Goal: Task Accomplishment & Management: Manage account settings

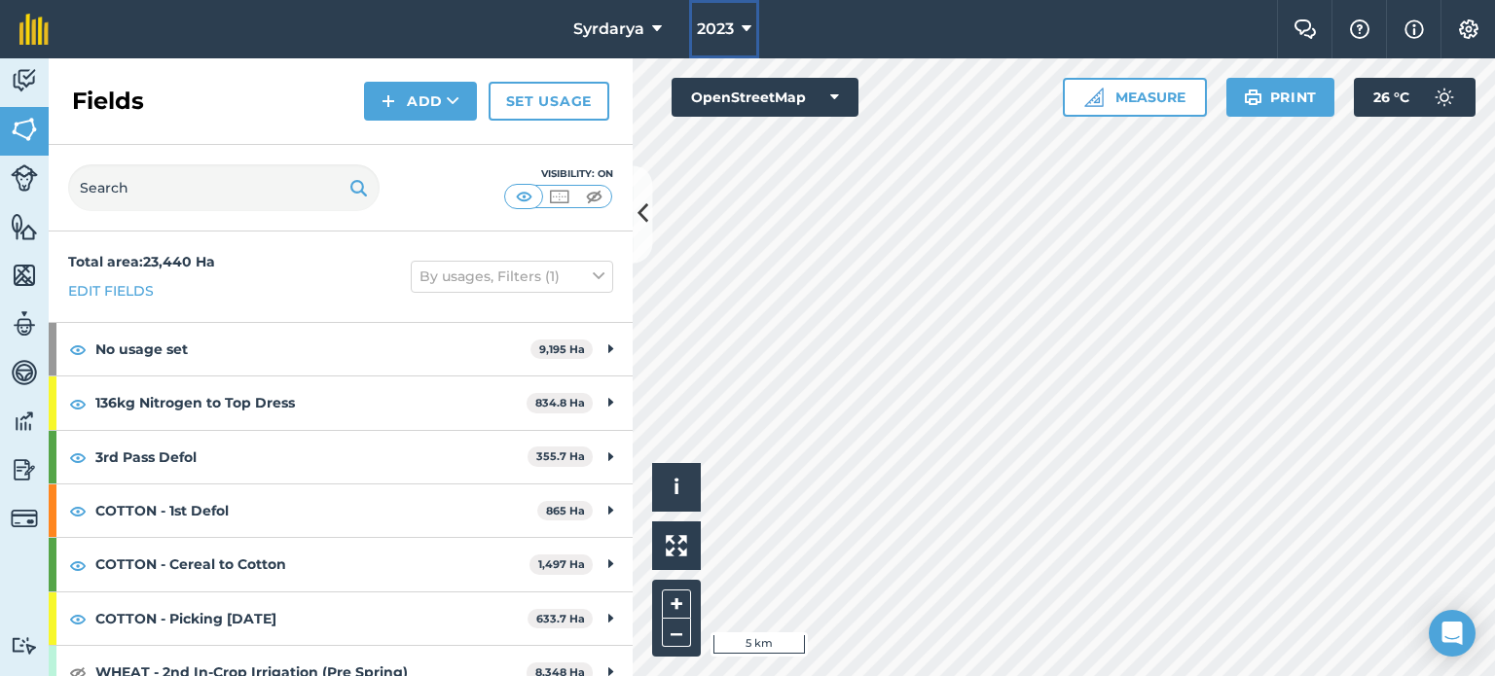
click at [742, 21] on icon at bounding box center [747, 29] width 10 height 23
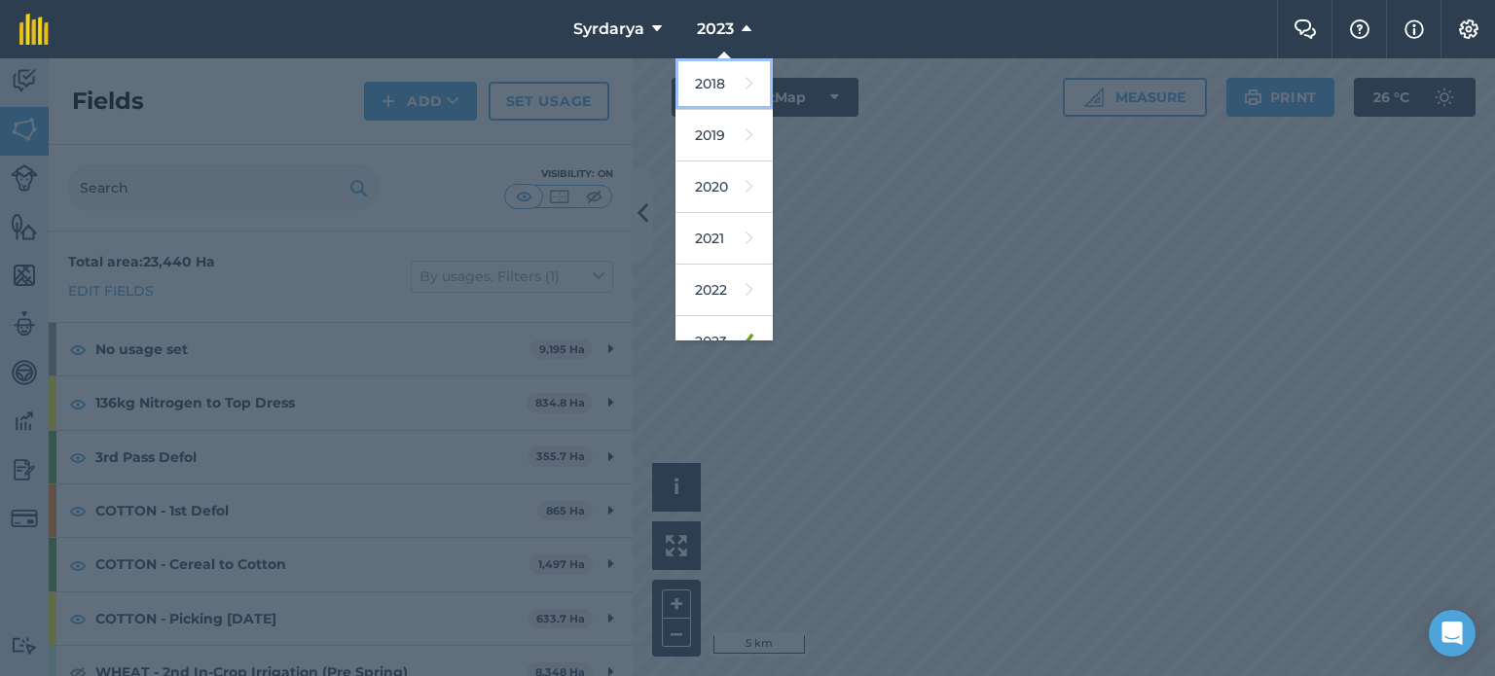
drag, startPoint x: 722, startPoint y: 89, endPoint x: 722, endPoint y: 108, distance: 19.5
click at [722, 89] on link "2018" at bounding box center [723, 84] width 97 height 52
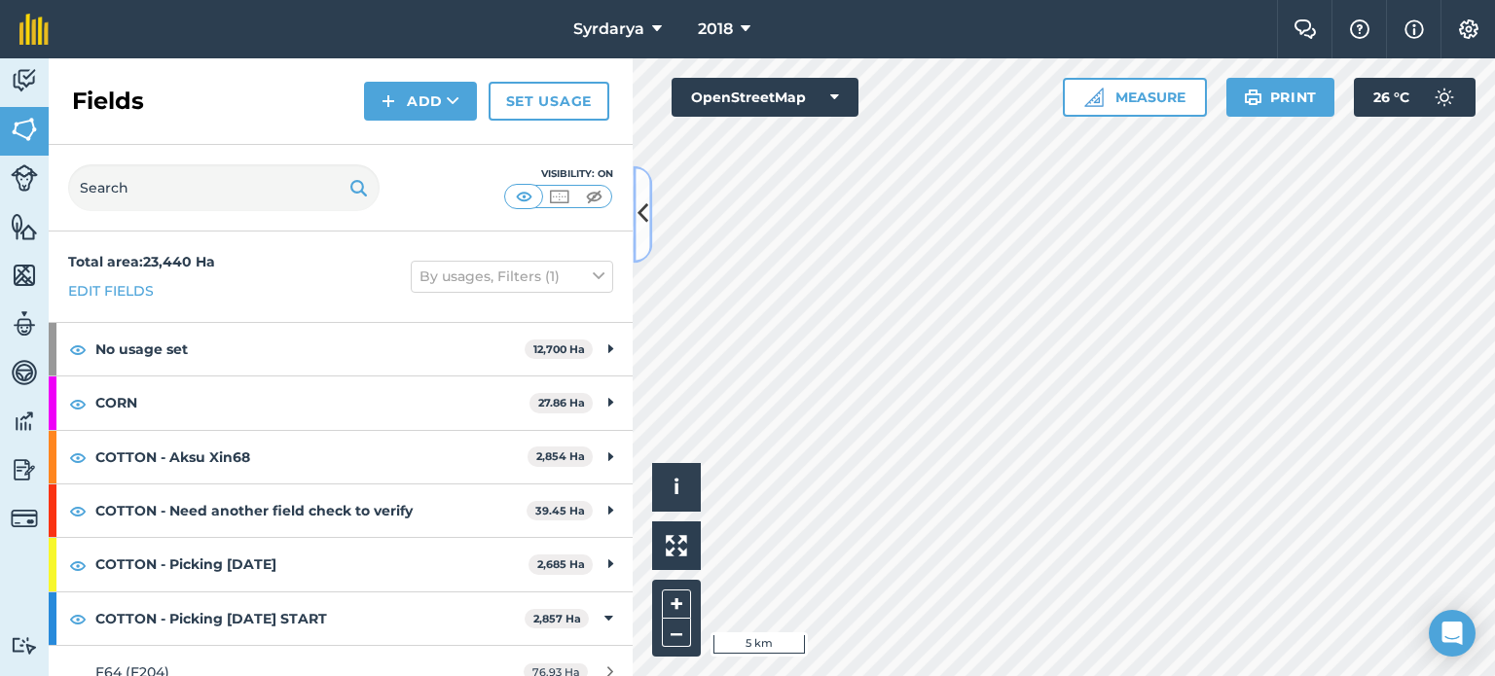
click at [642, 206] on icon at bounding box center [642, 215] width 11 height 34
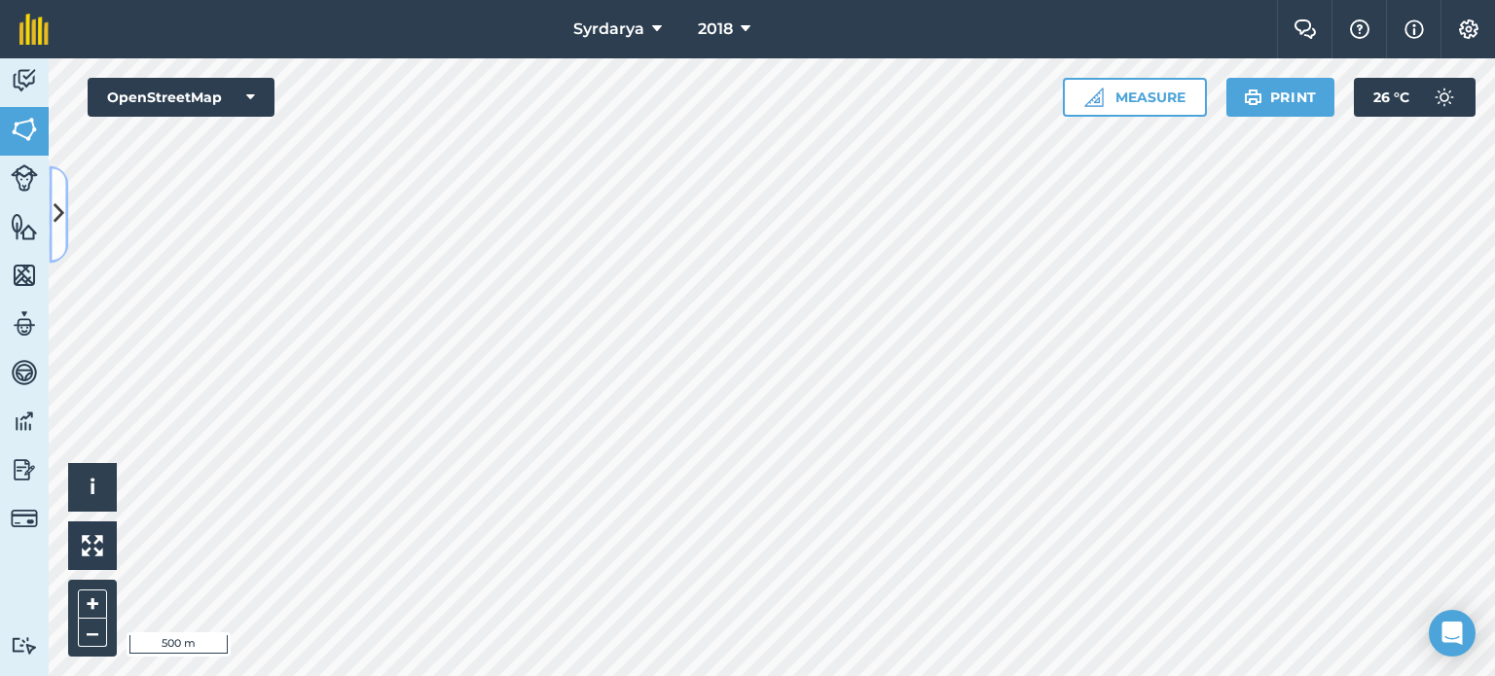
click at [56, 224] on icon at bounding box center [59, 215] width 11 height 34
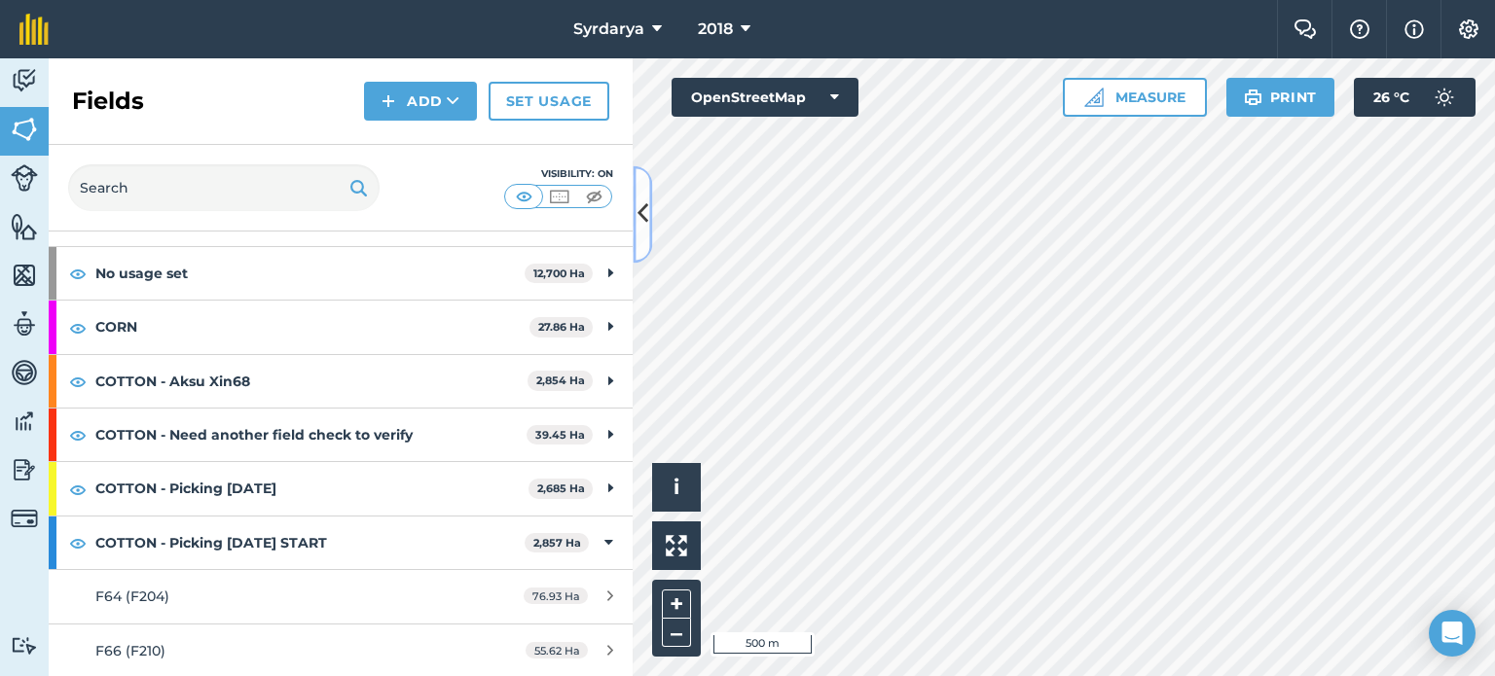
scroll to position [292, 0]
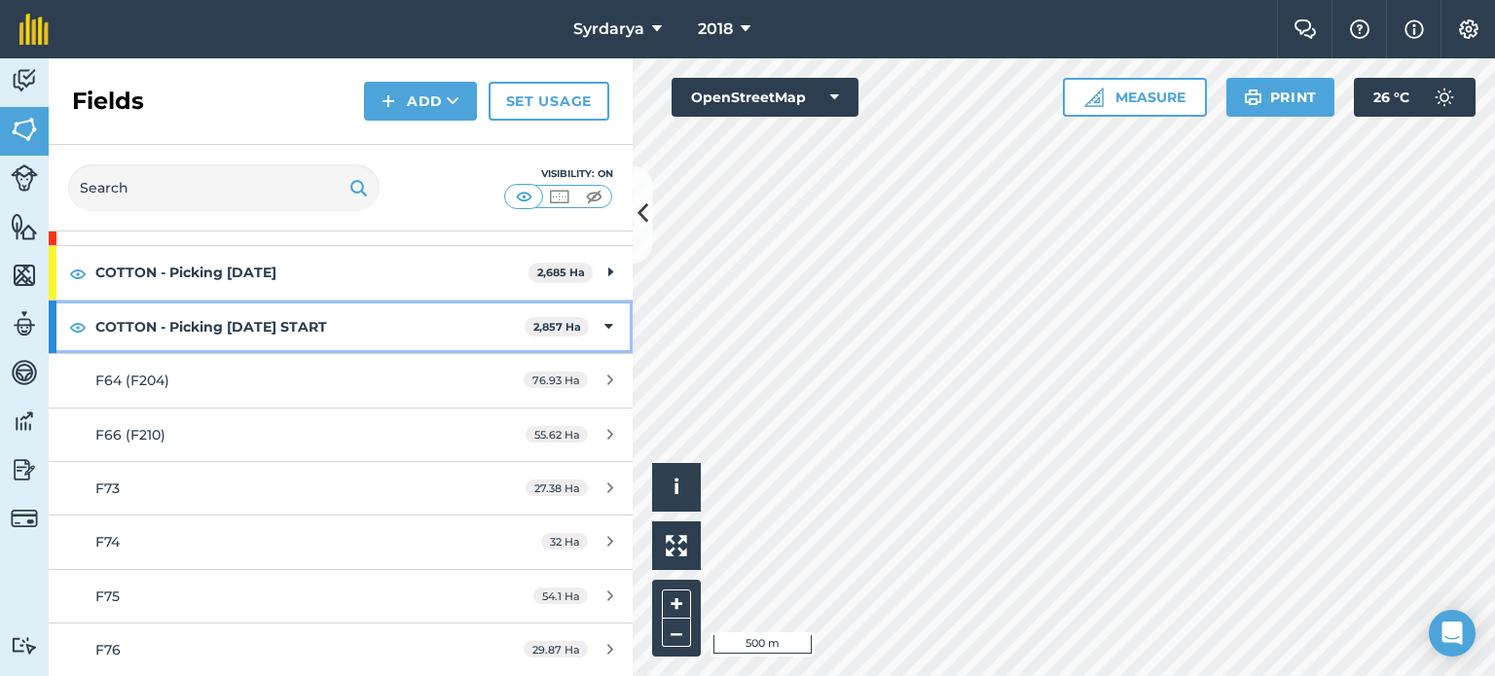
click at [604, 326] on icon at bounding box center [608, 326] width 9 height 21
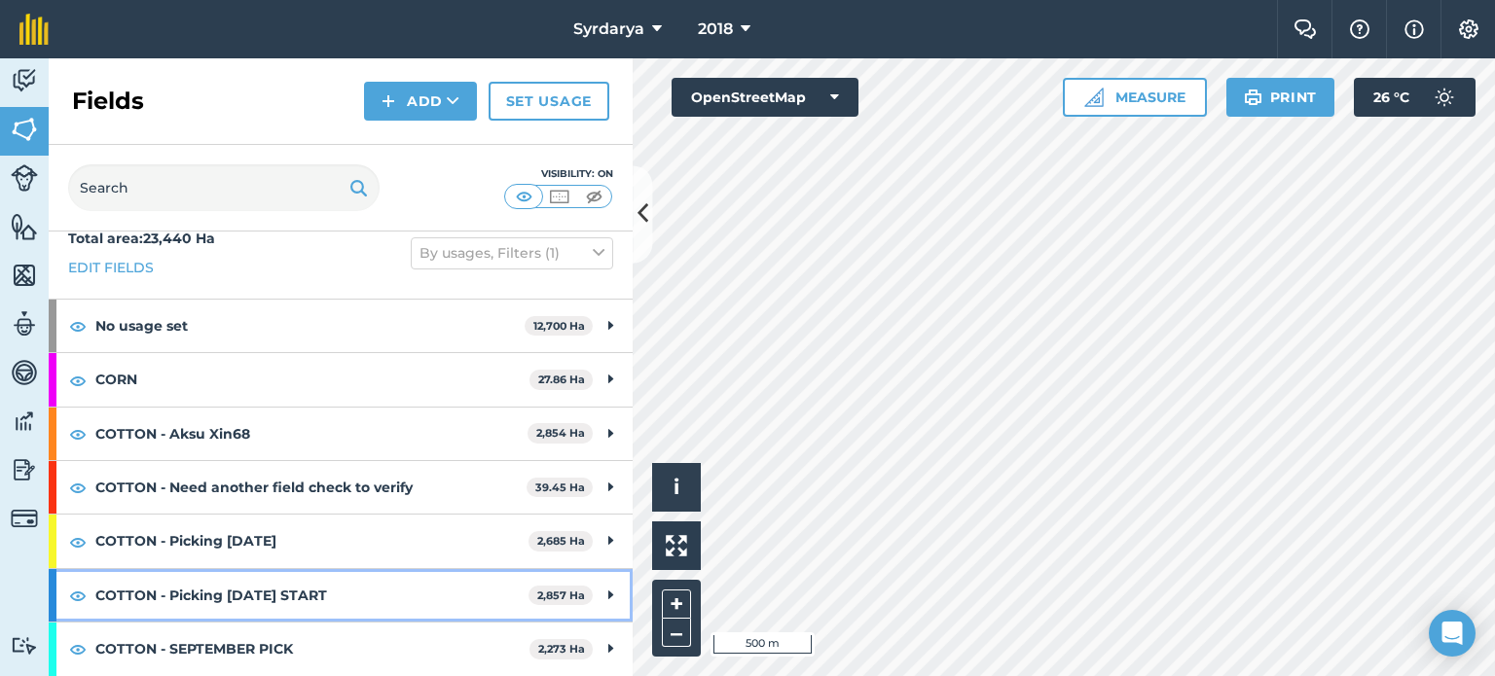
scroll to position [20, 0]
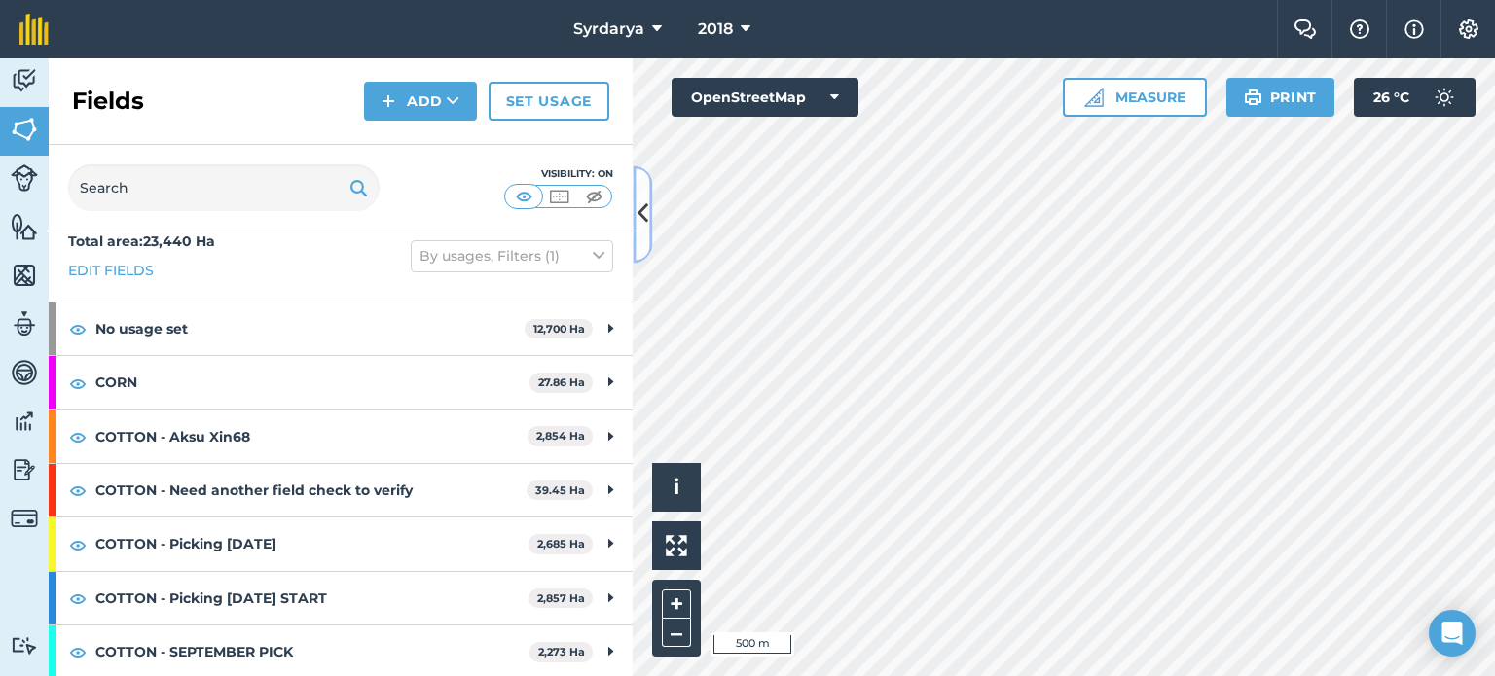
click at [650, 216] on button at bounding box center [642, 213] width 19 height 97
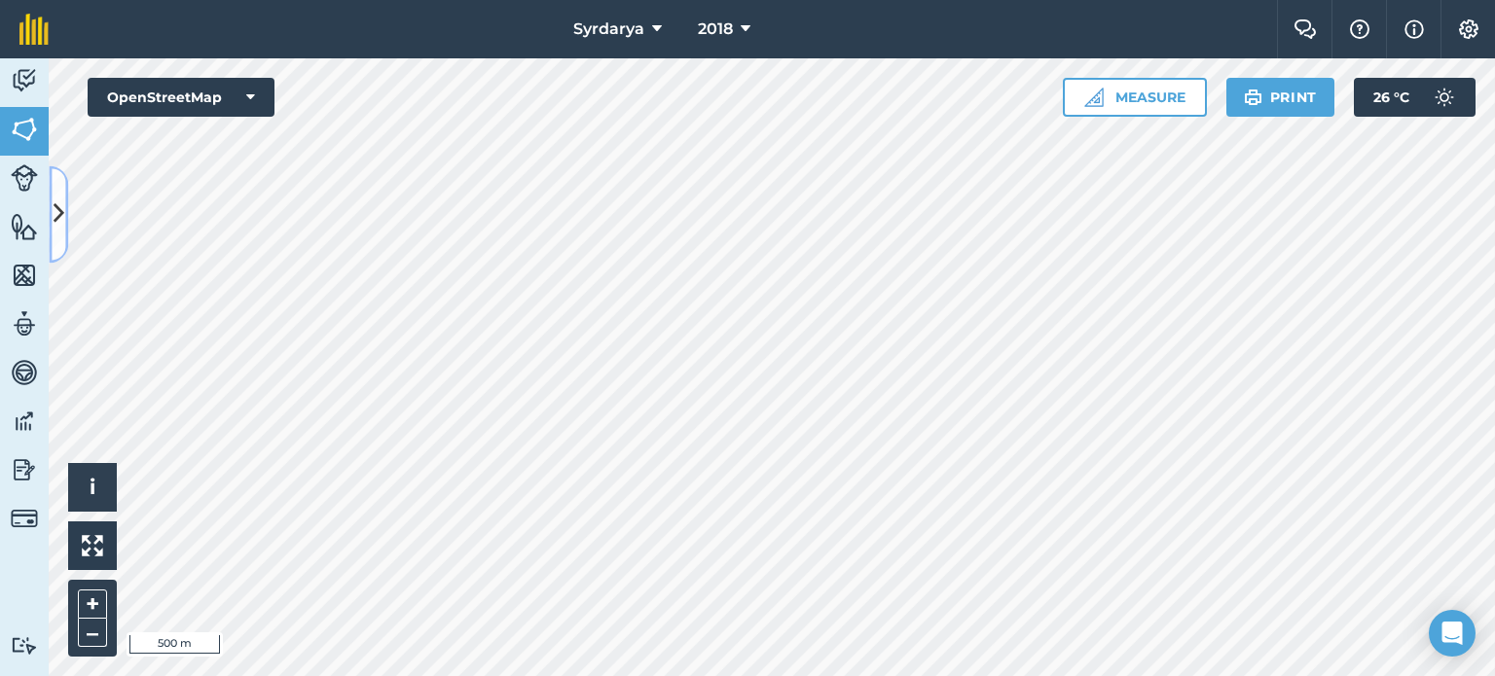
click at [60, 215] on icon at bounding box center [59, 215] width 11 height 34
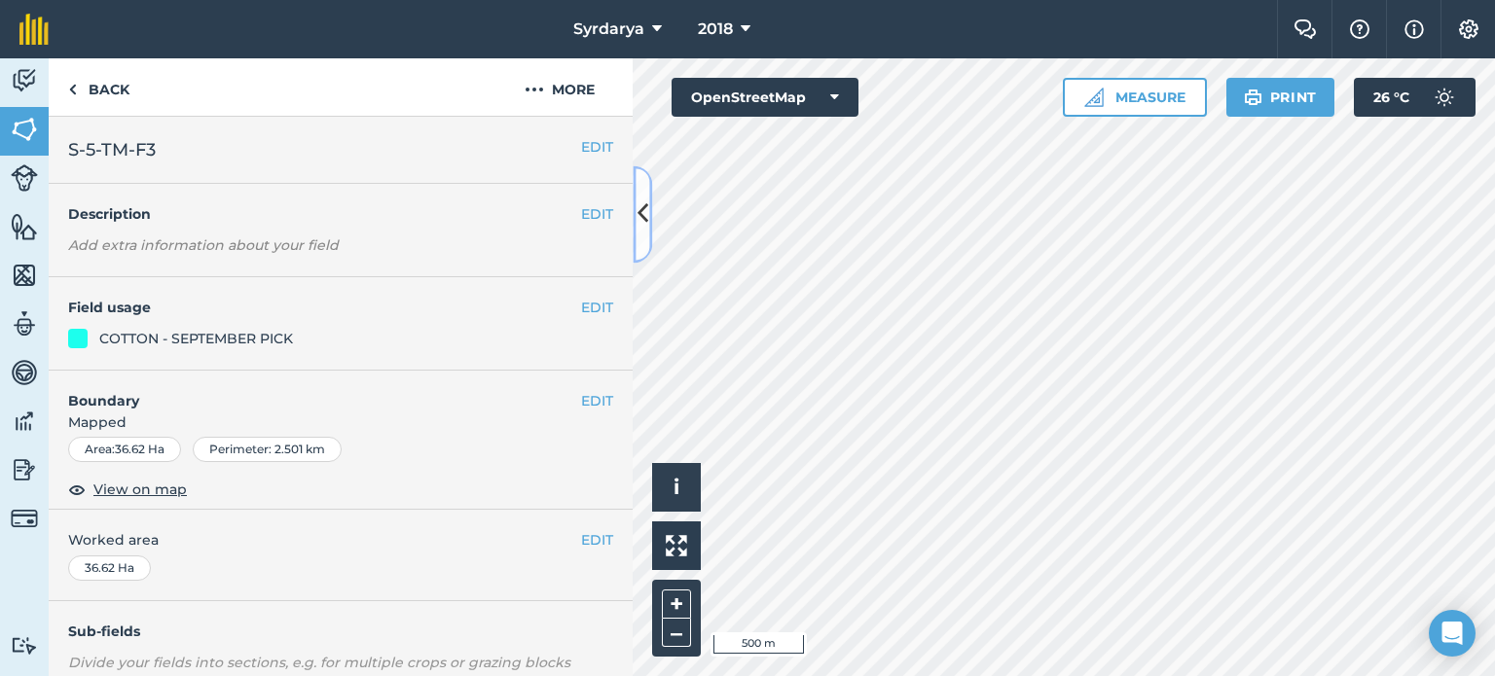
click at [639, 205] on icon at bounding box center [642, 215] width 11 height 34
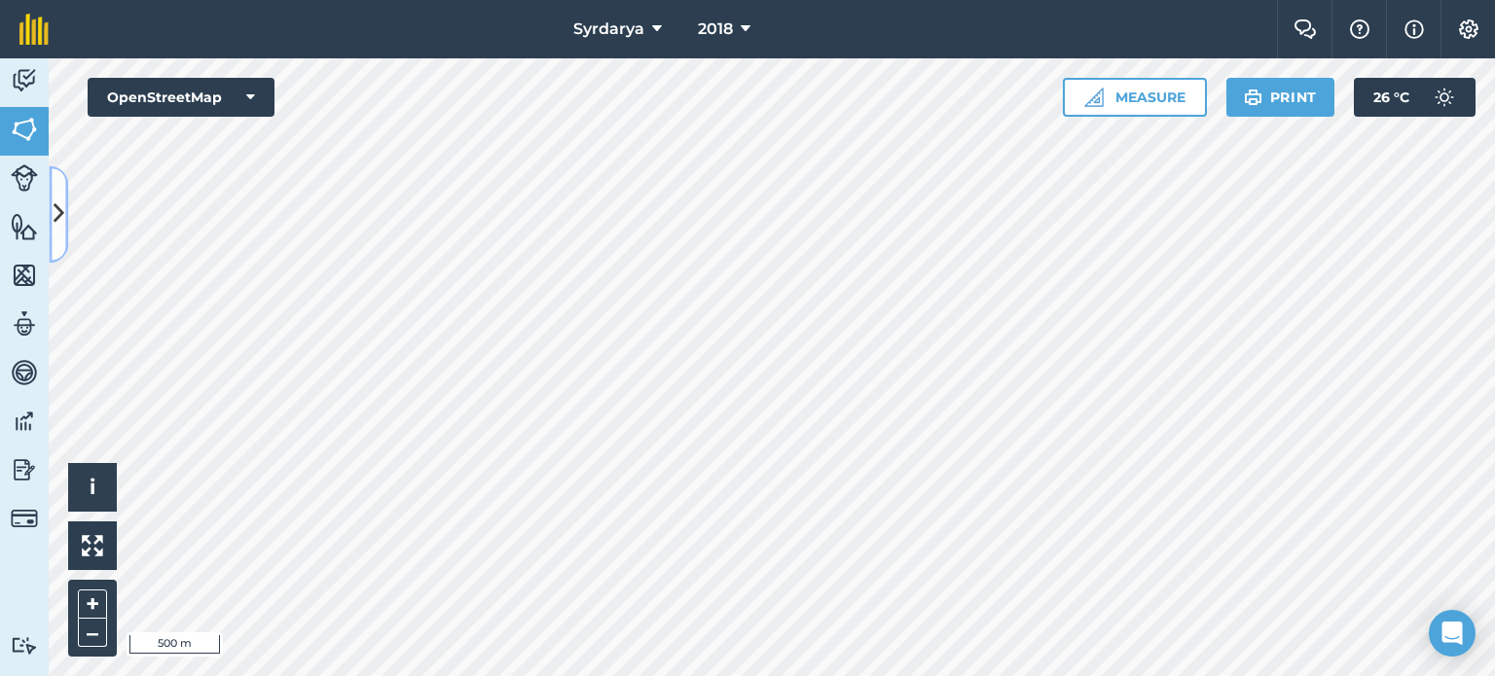
click at [58, 205] on icon at bounding box center [59, 215] width 11 height 34
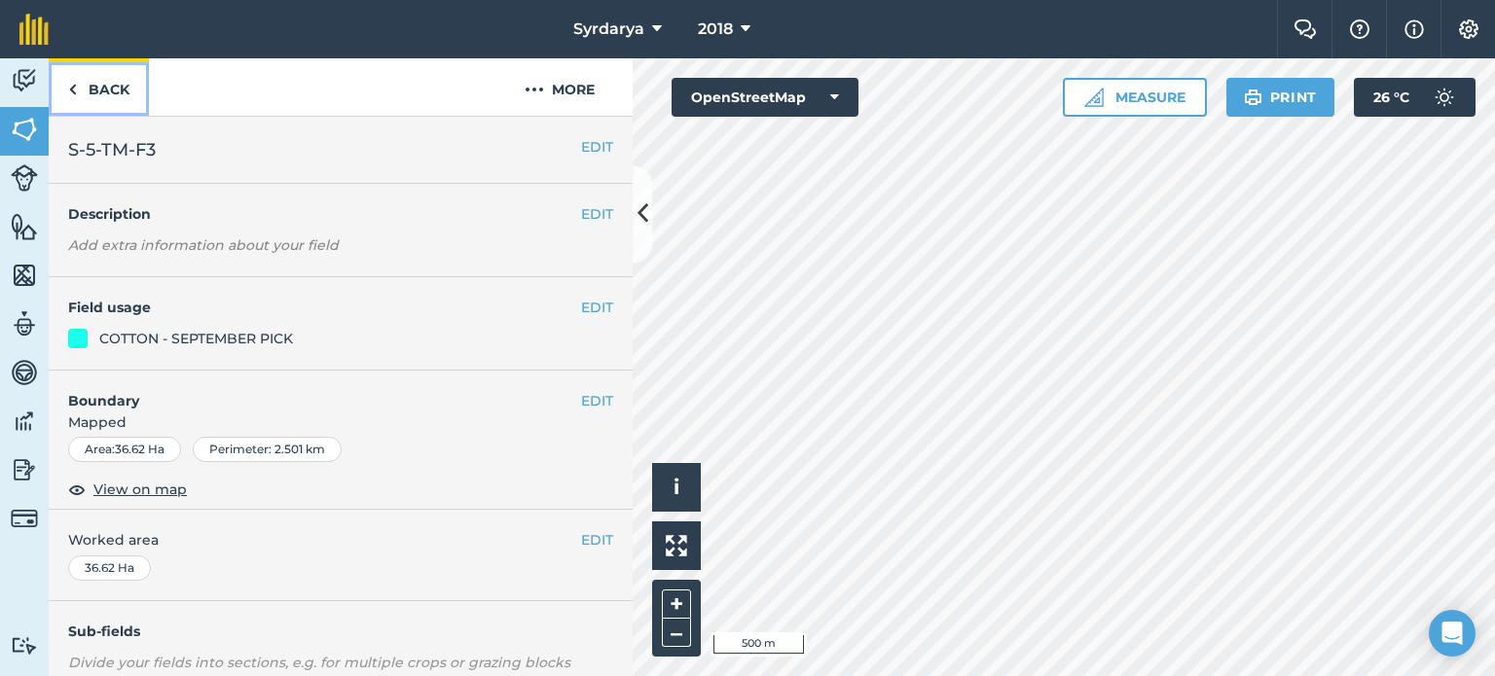
click at [97, 87] on link "Back" at bounding box center [99, 86] width 100 height 57
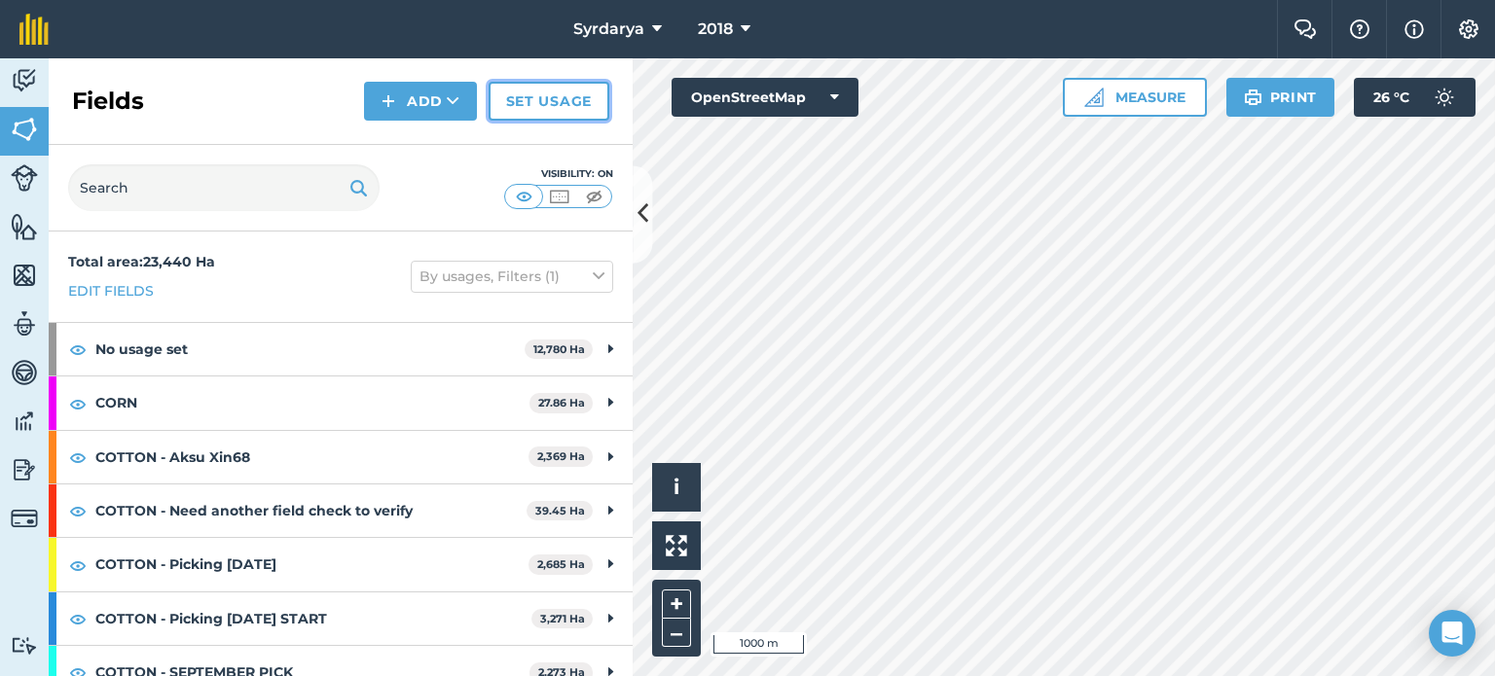
click at [528, 100] on link "Set usage" at bounding box center [549, 101] width 121 height 39
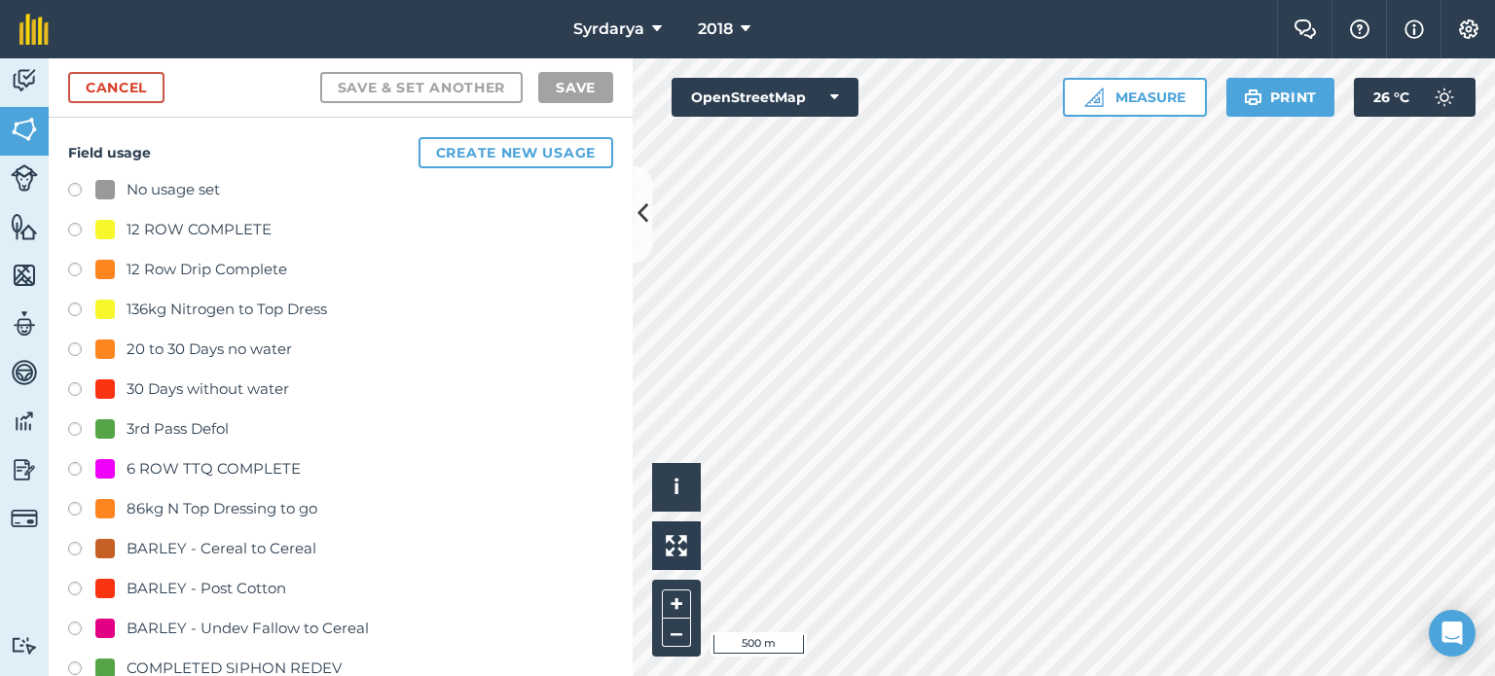
click at [81, 186] on label at bounding box center [81, 192] width 27 height 19
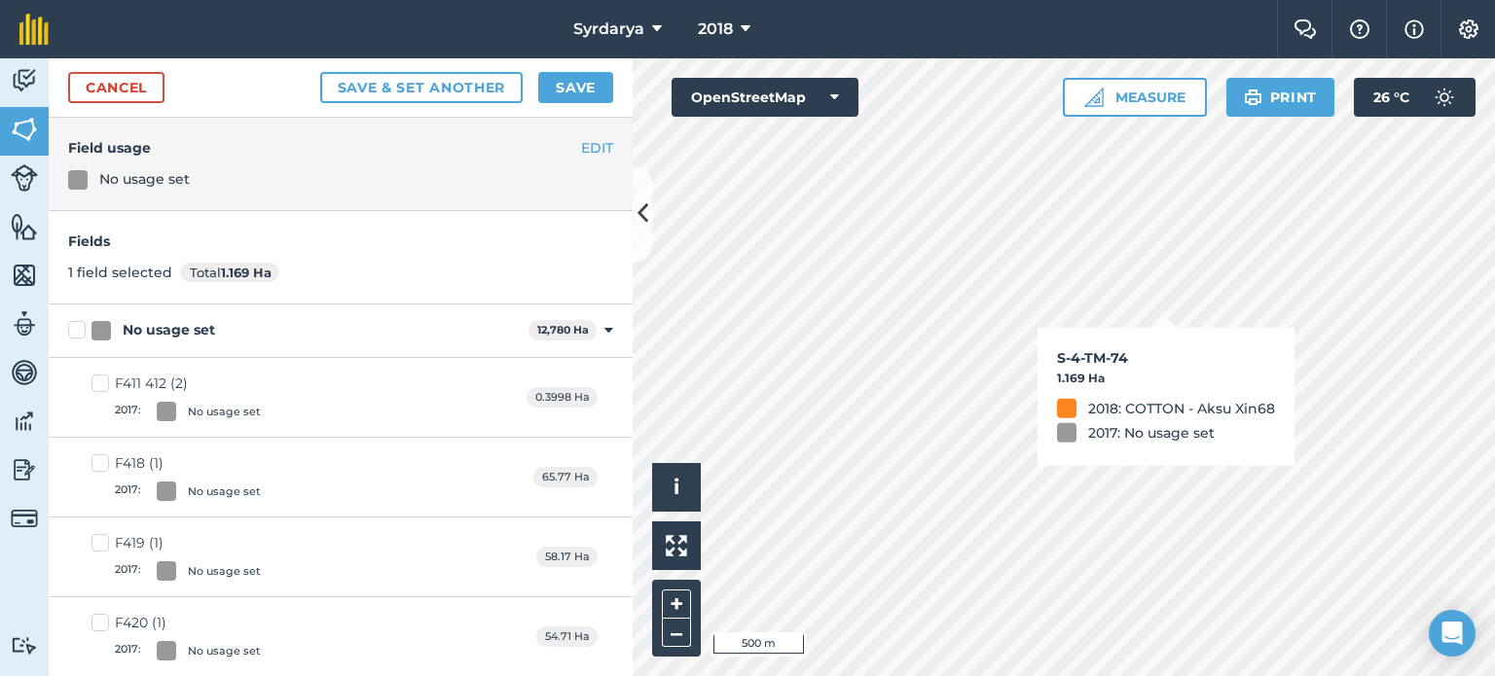
checkbox input "true"
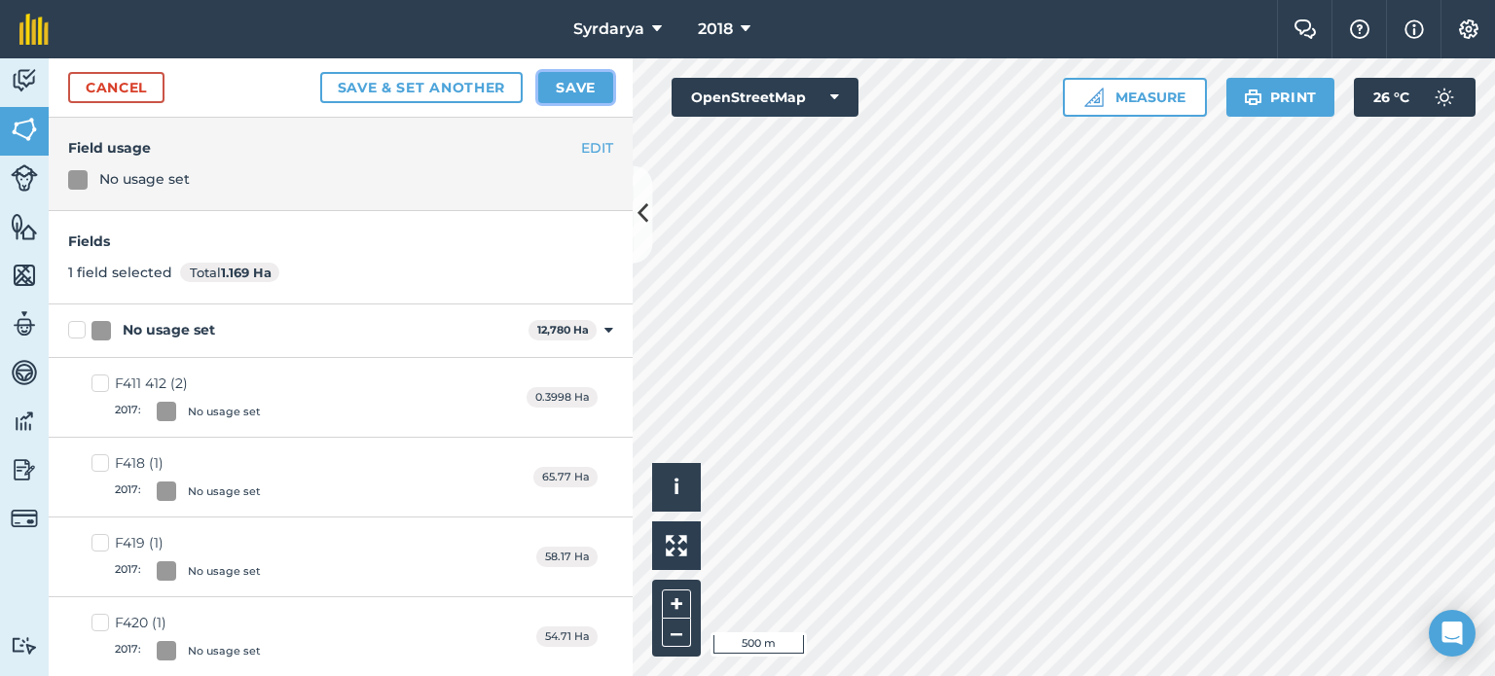
click at [583, 86] on button "Save" at bounding box center [575, 87] width 75 height 31
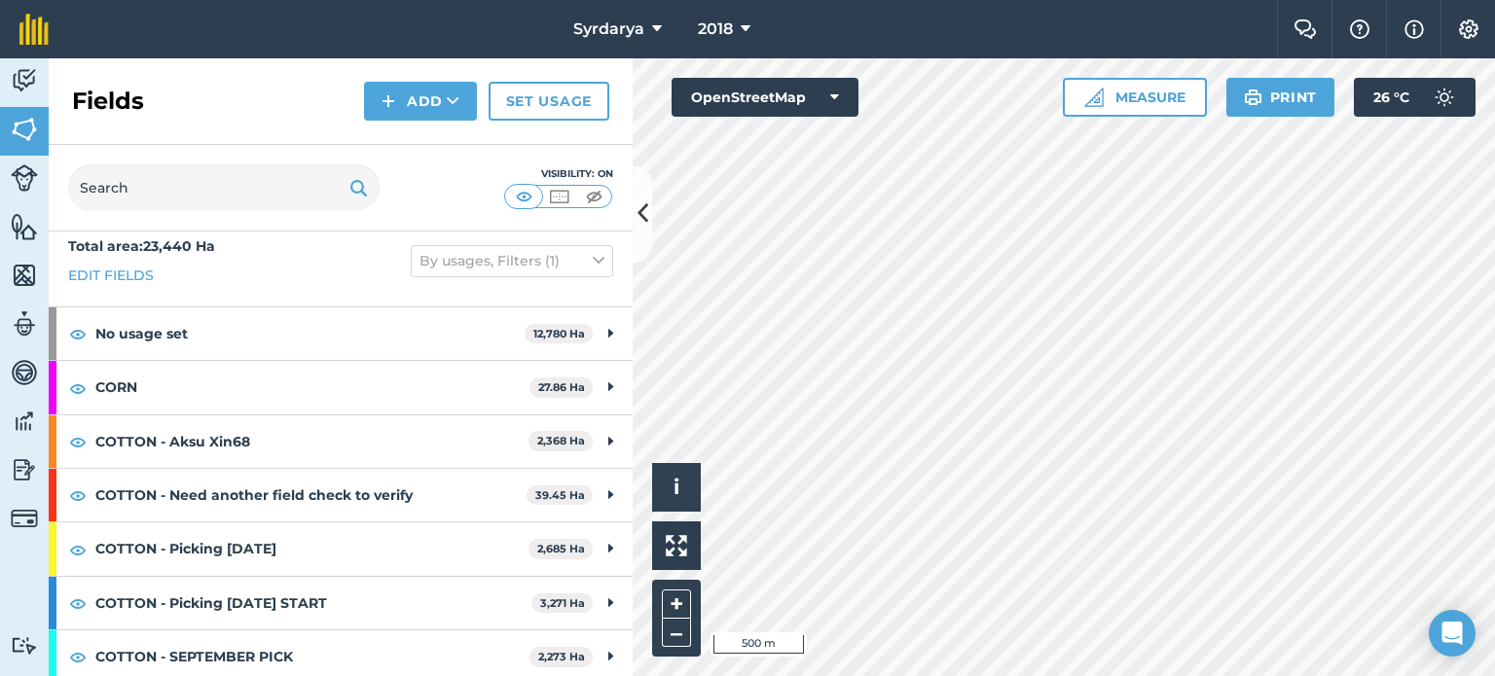
scroll to position [20, 0]
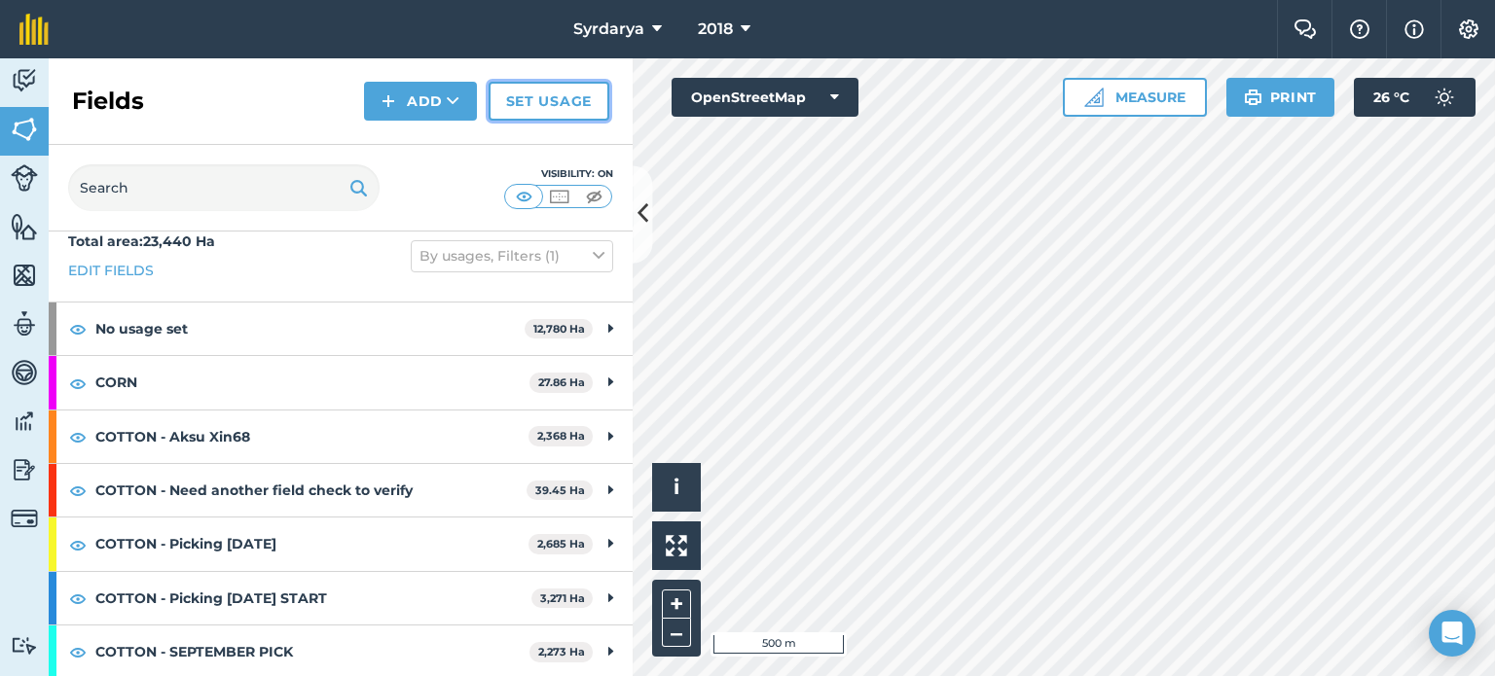
click at [567, 100] on link "Set usage" at bounding box center [549, 101] width 121 height 39
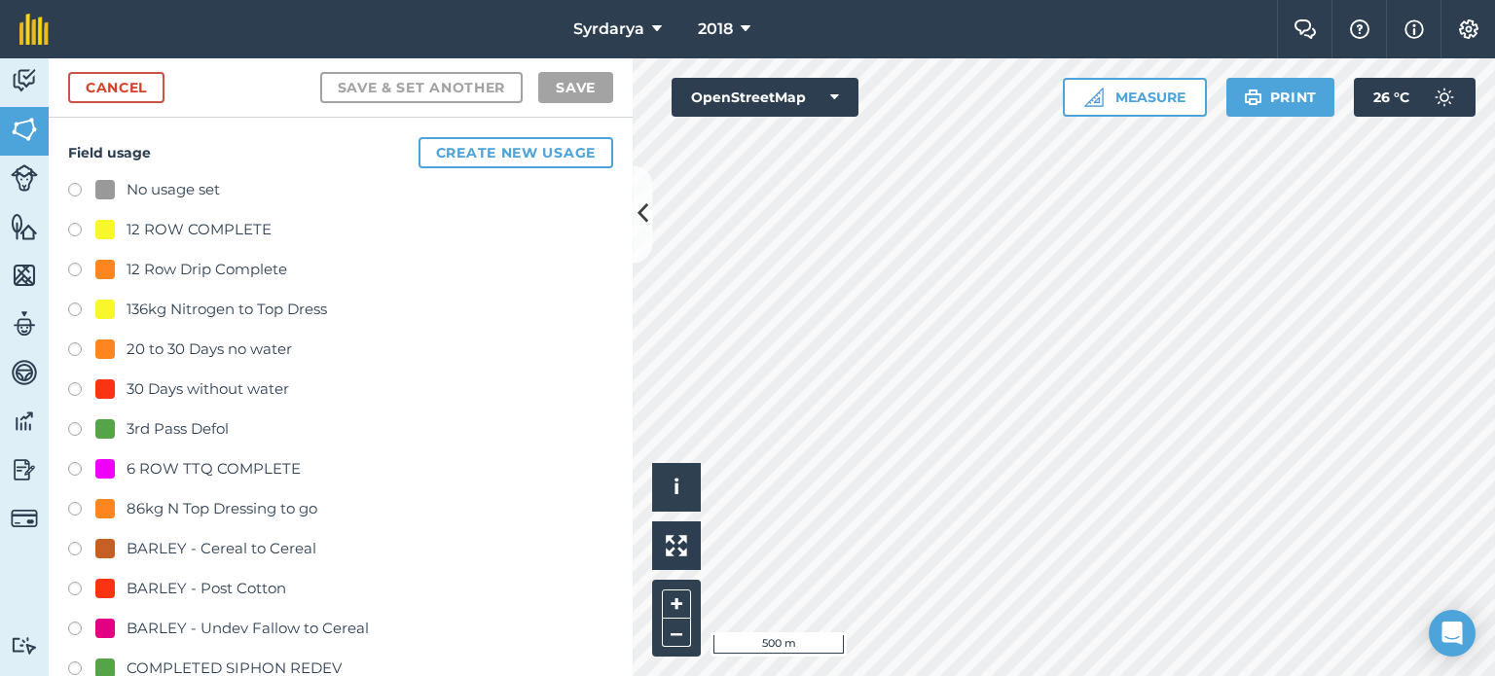
click at [81, 186] on label at bounding box center [81, 192] width 27 height 19
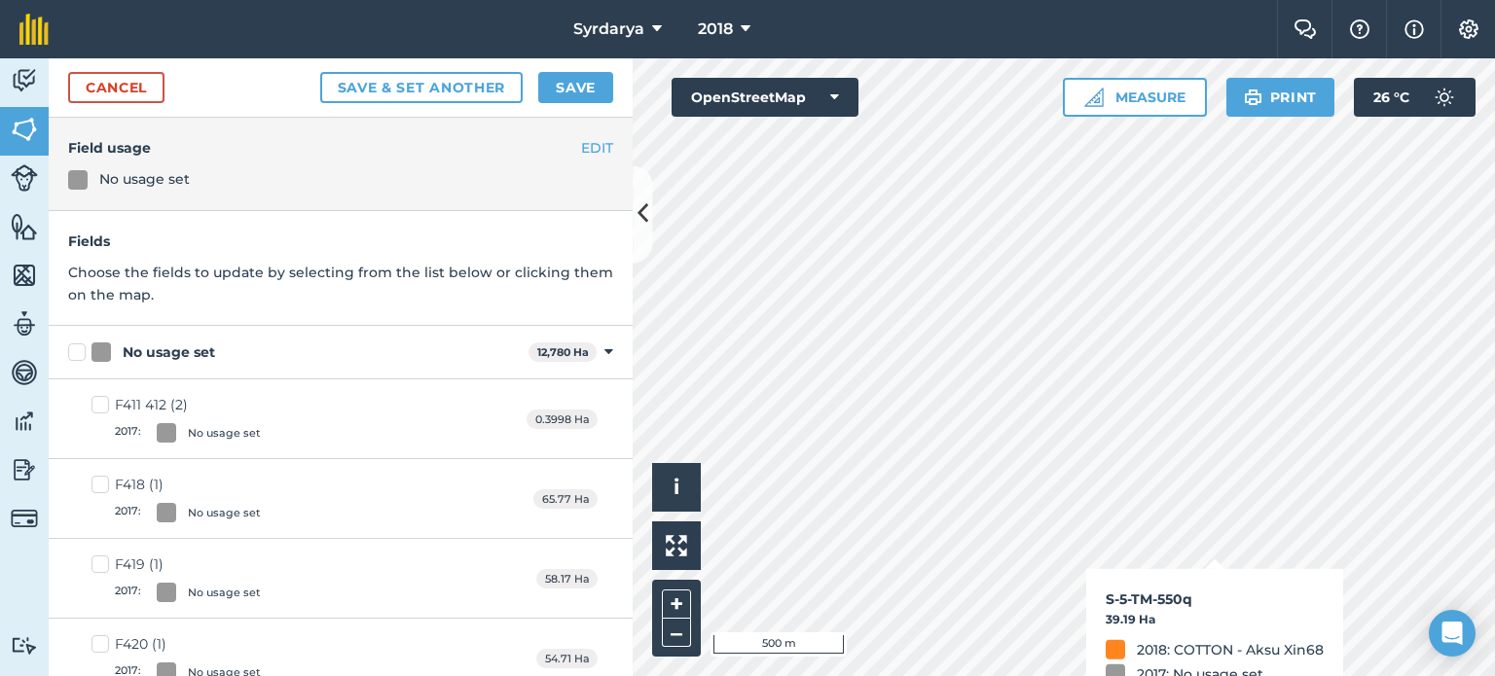
checkbox input "true"
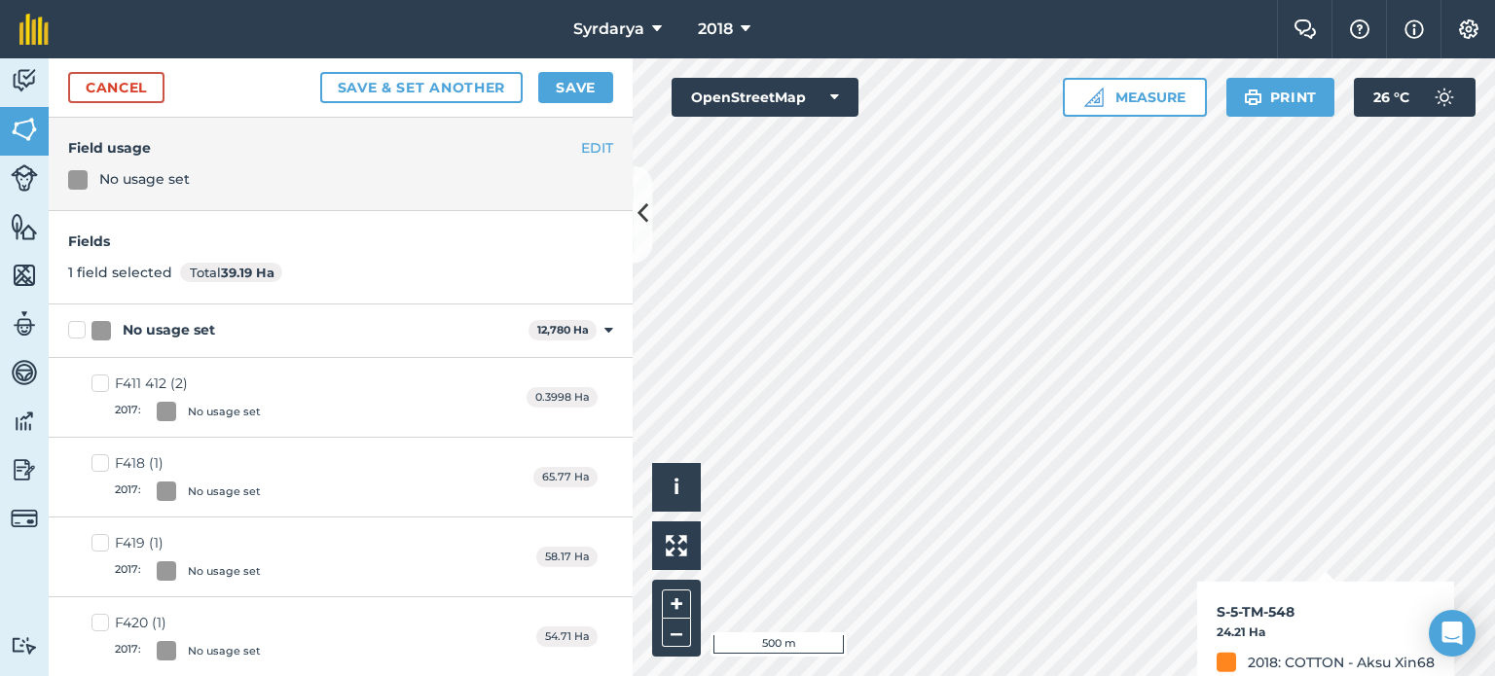
checkbox input "true"
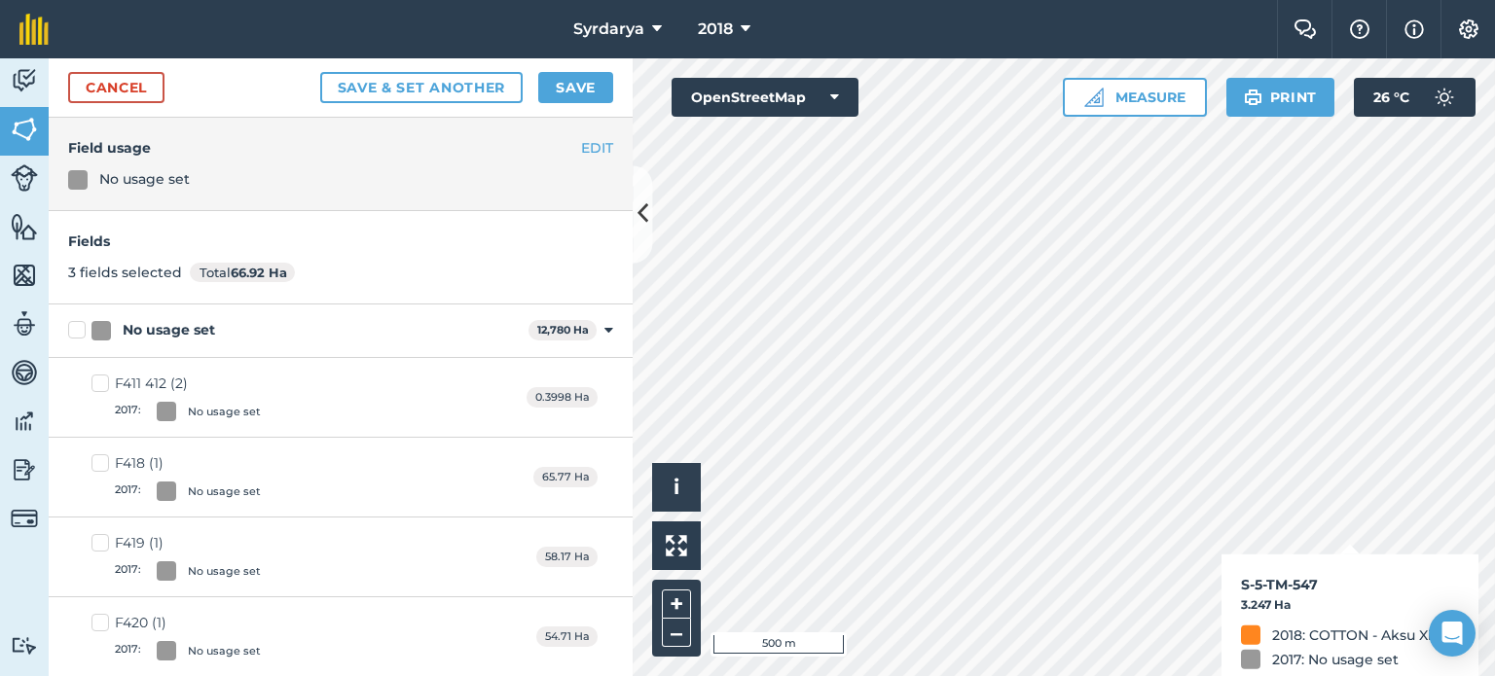
checkbox input "true"
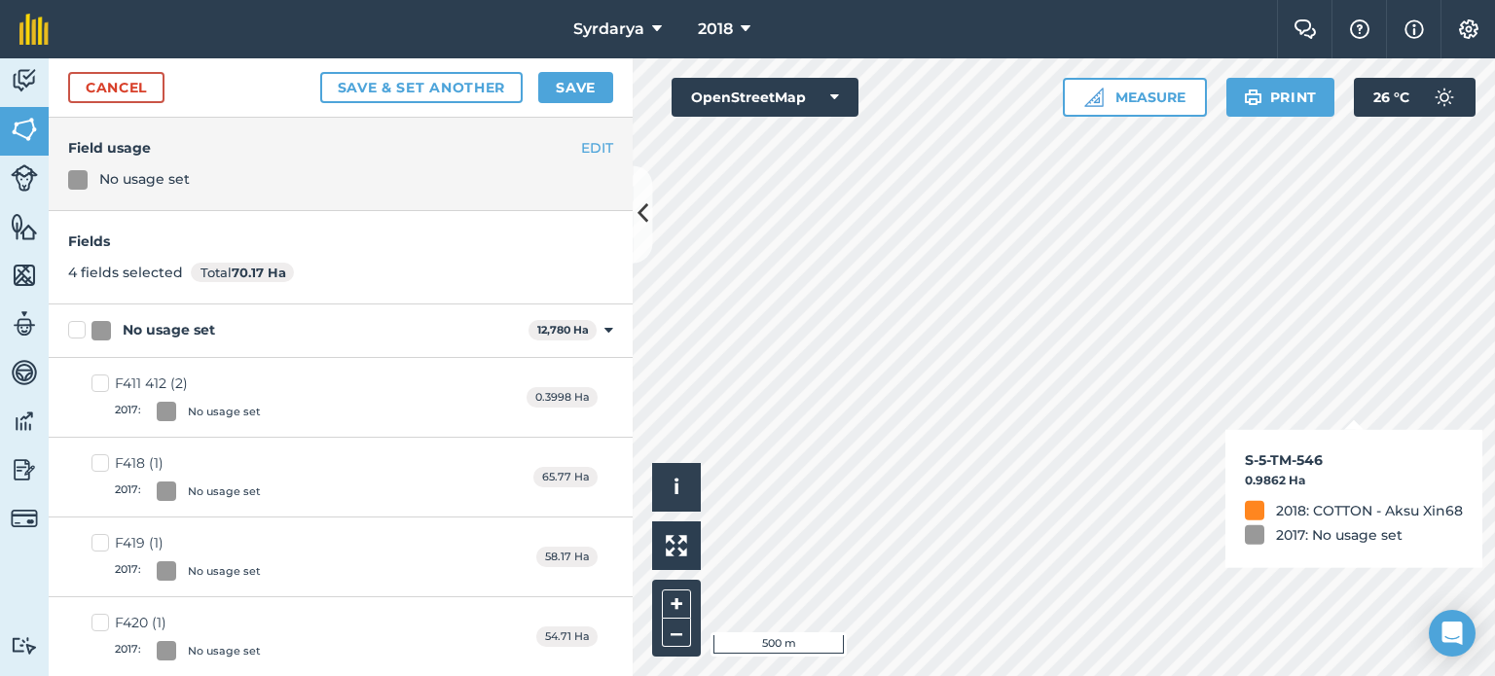
checkbox input "true"
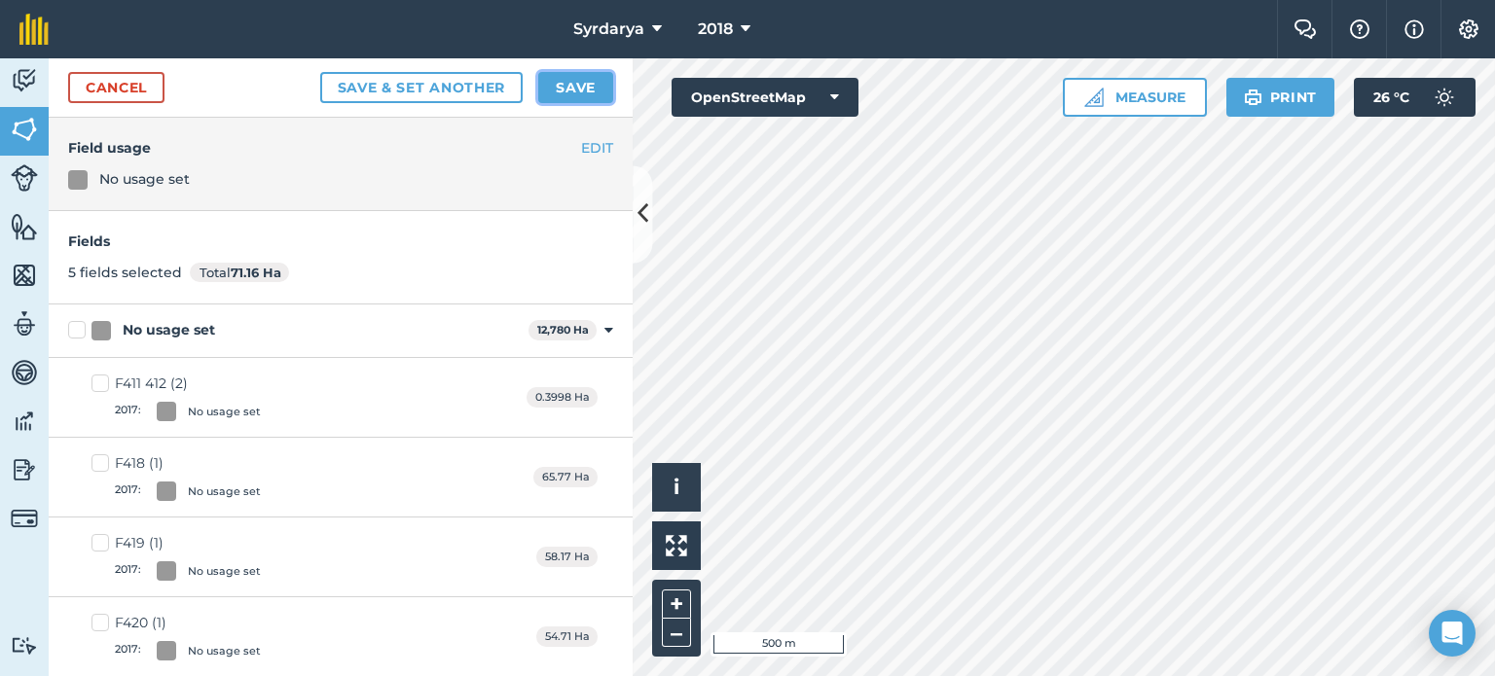
click at [579, 89] on button "Save" at bounding box center [575, 87] width 75 height 31
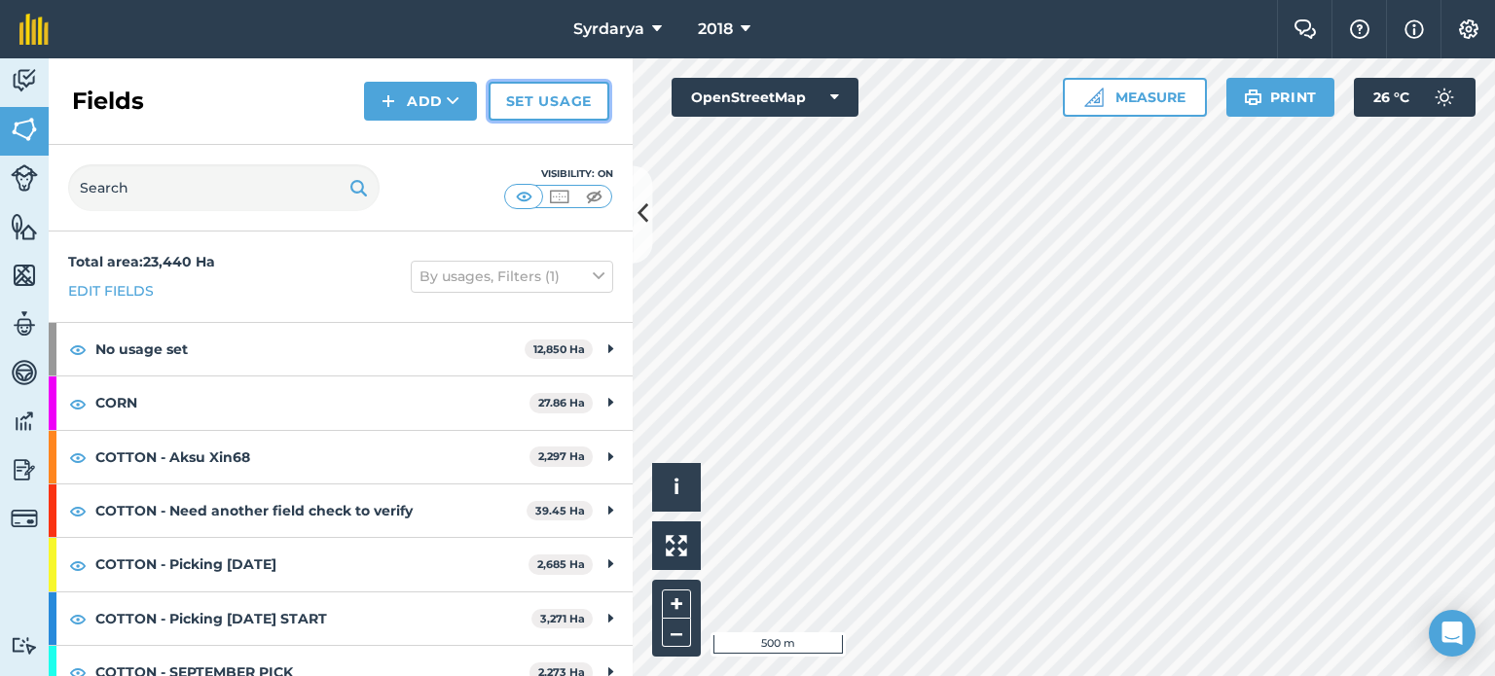
click at [562, 92] on link "Set usage" at bounding box center [549, 101] width 121 height 39
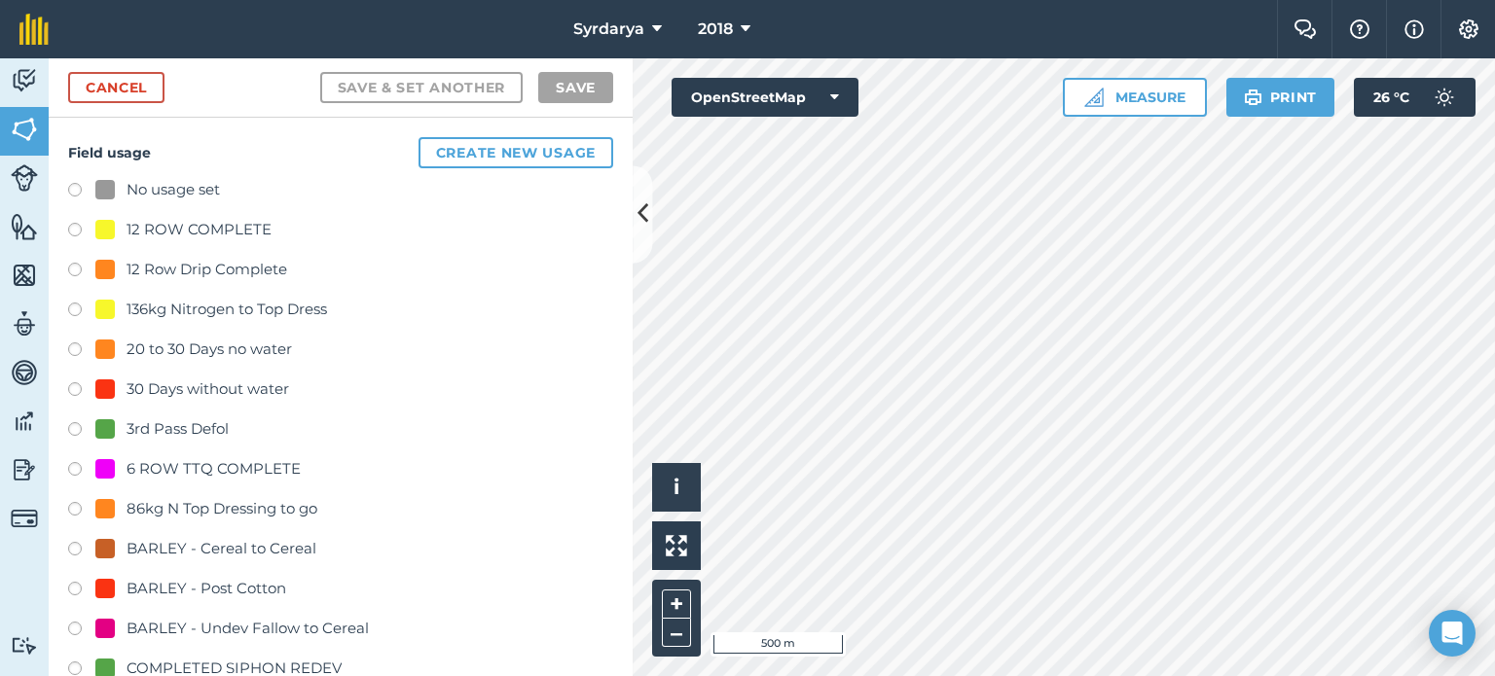
click at [75, 188] on label at bounding box center [81, 192] width 27 height 19
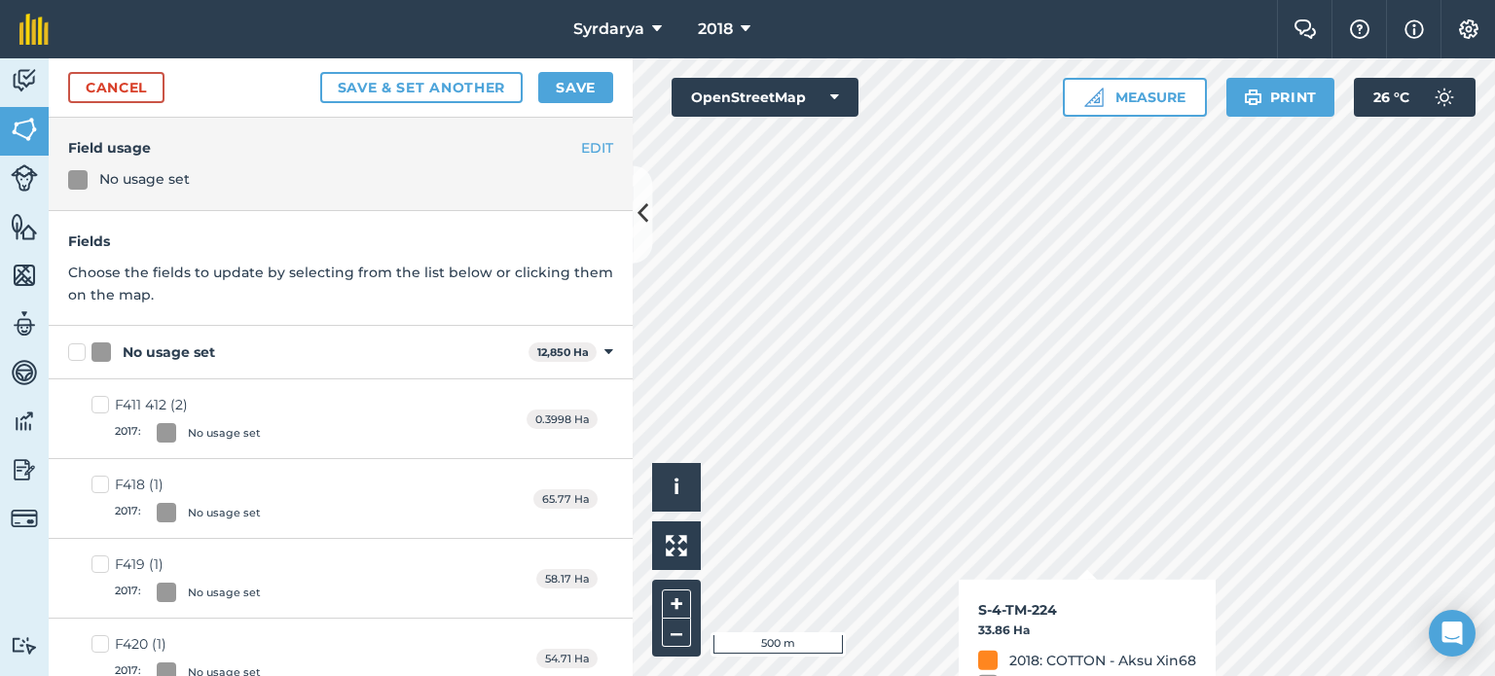
checkbox input "true"
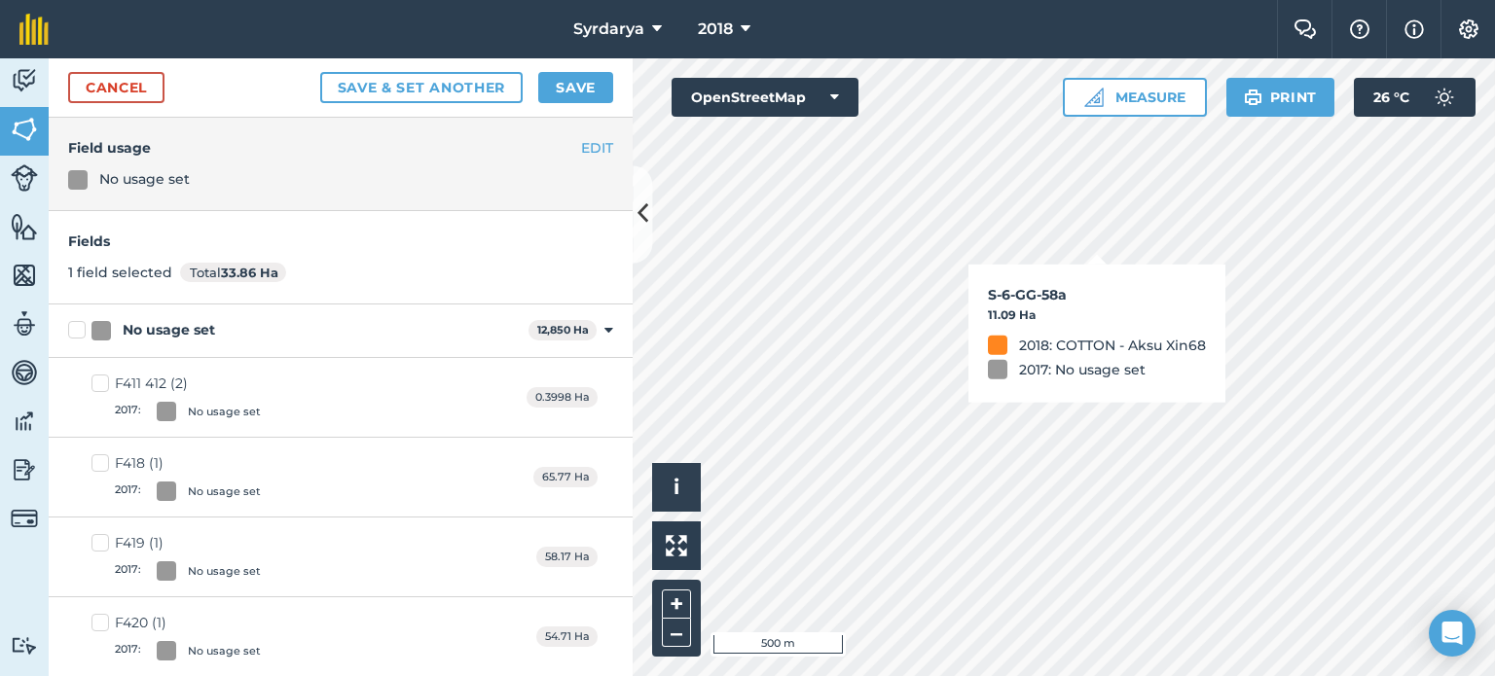
checkbox input "true"
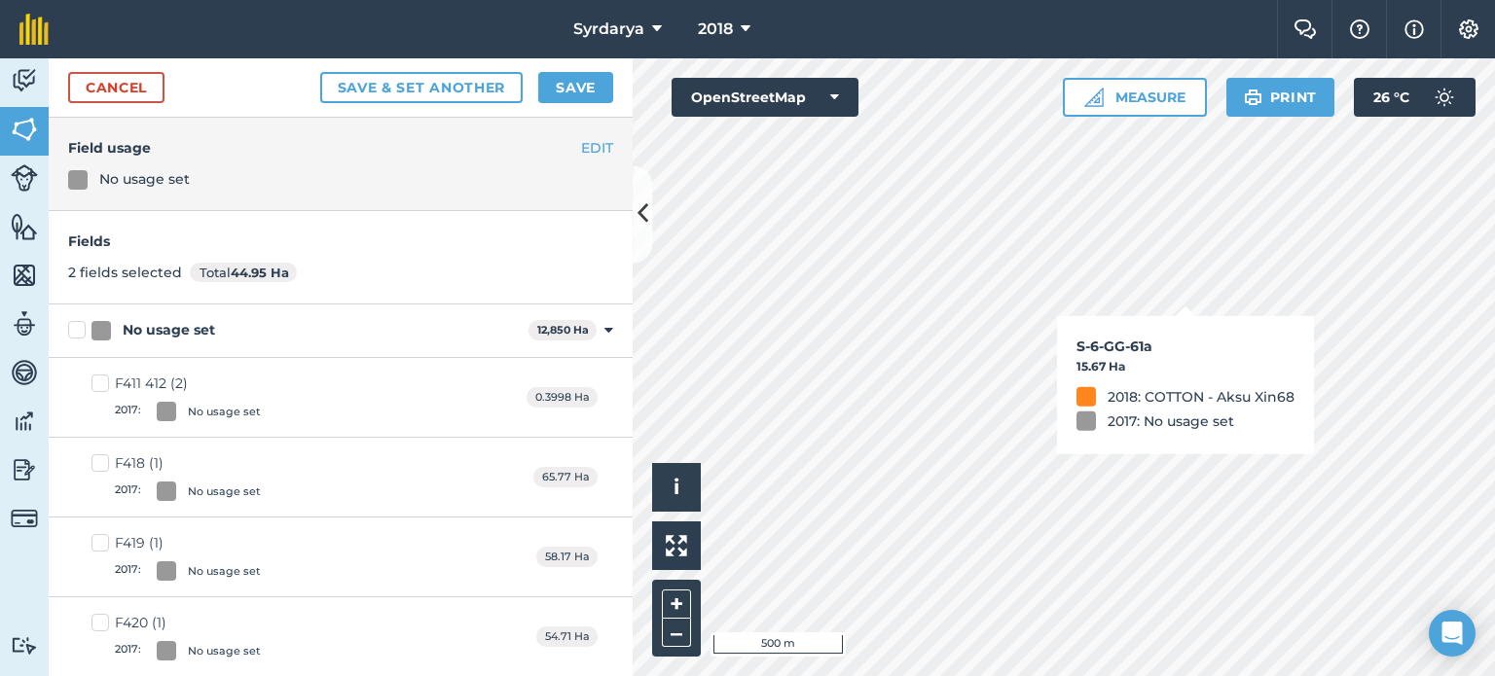
checkbox input "true"
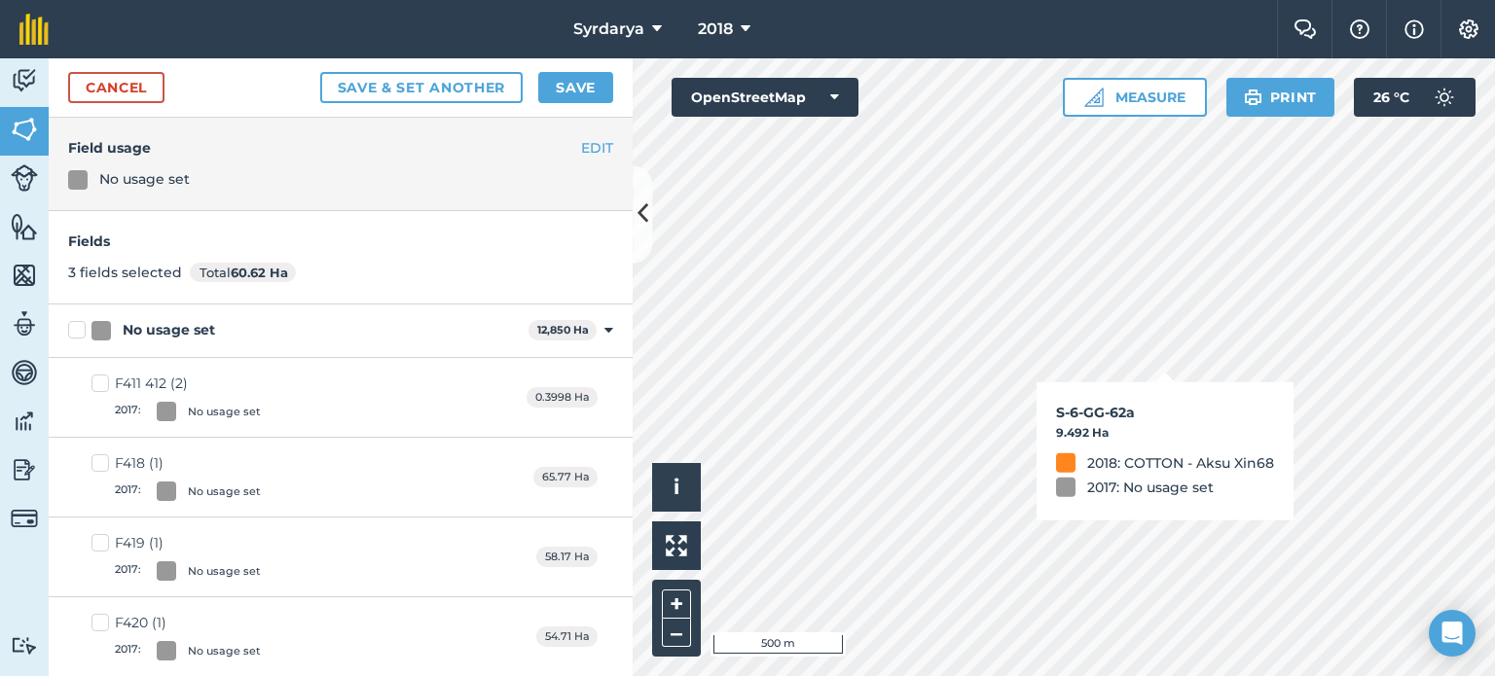
checkbox input "true"
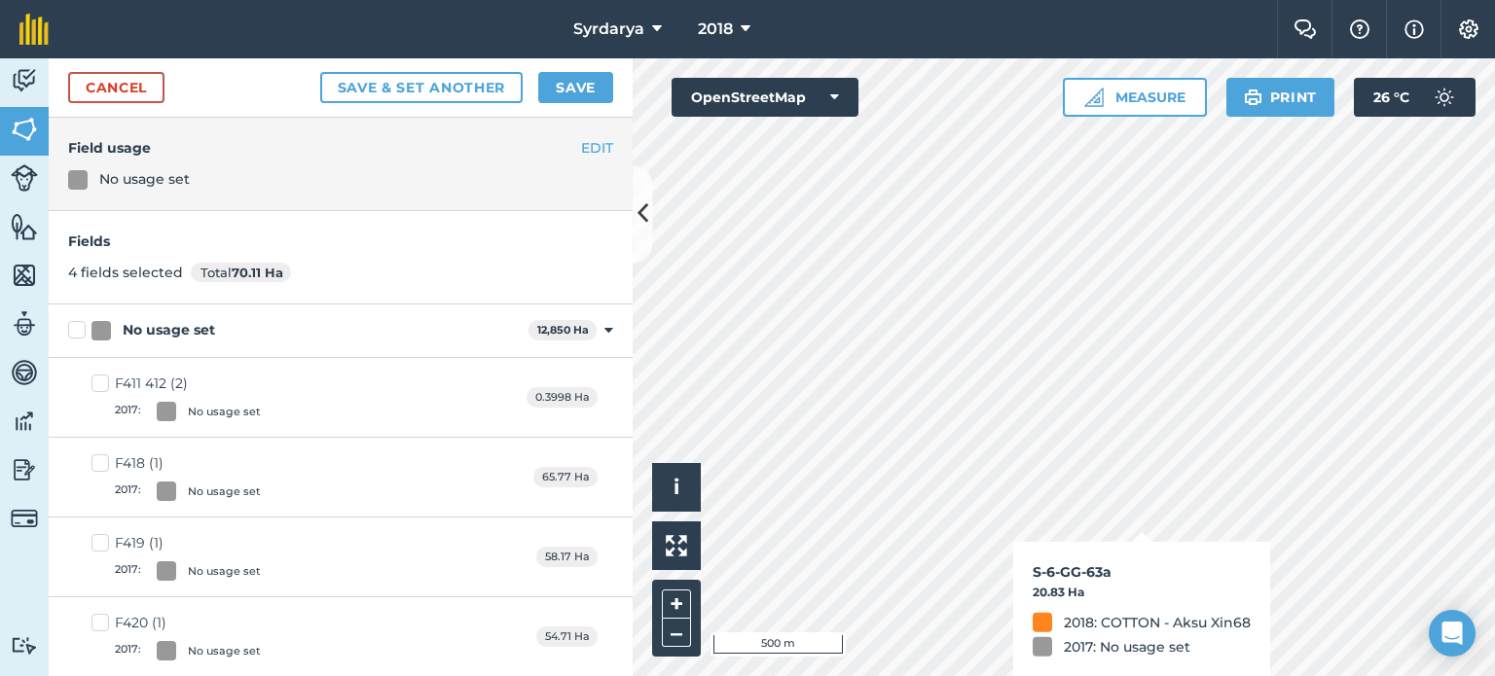
checkbox input "true"
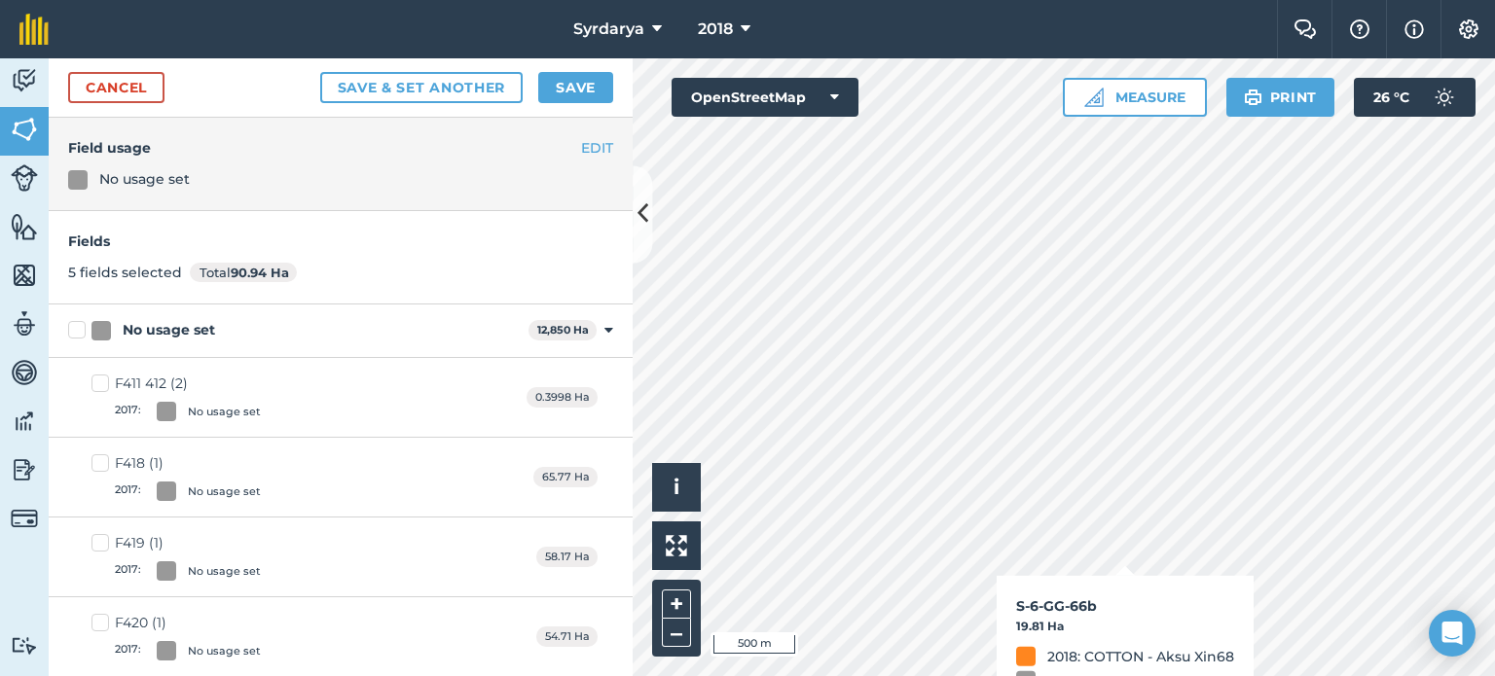
checkbox input "true"
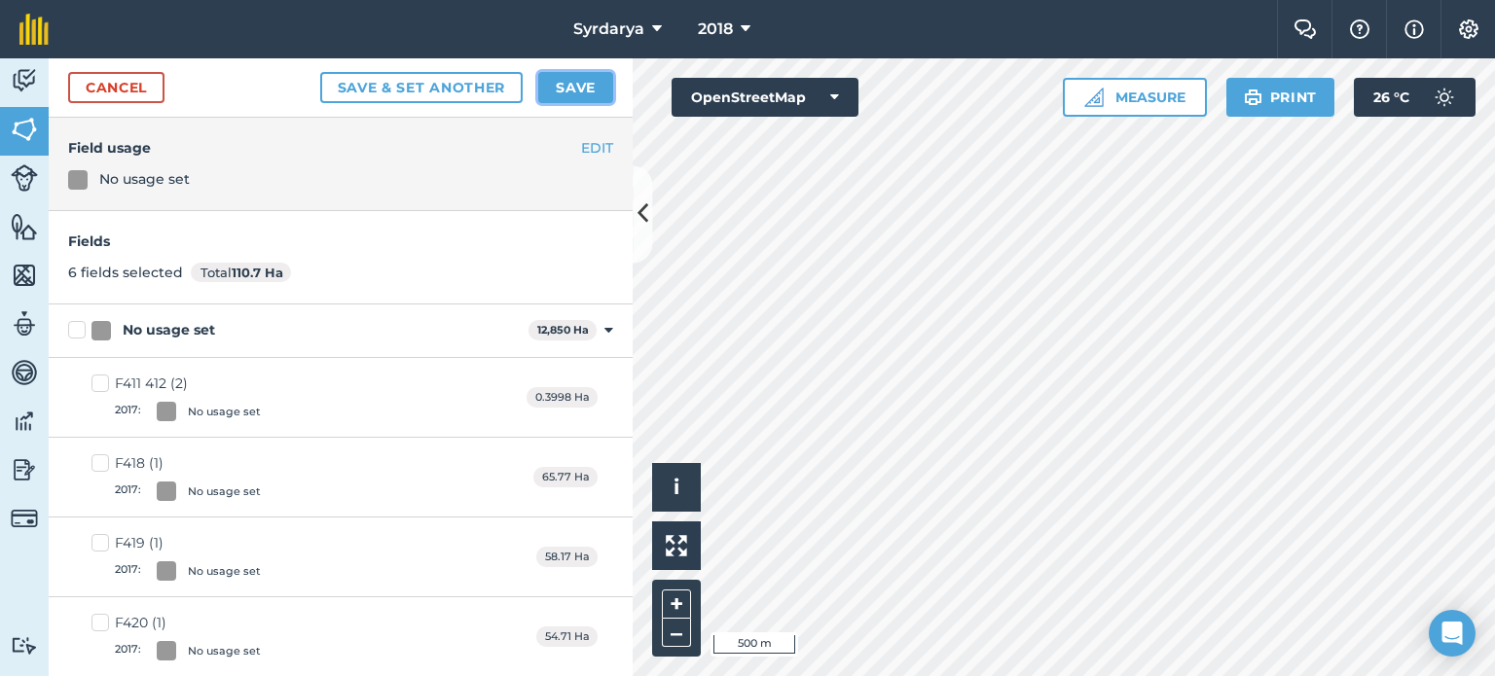
click at [594, 91] on button "Save" at bounding box center [575, 87] width 75 height 31
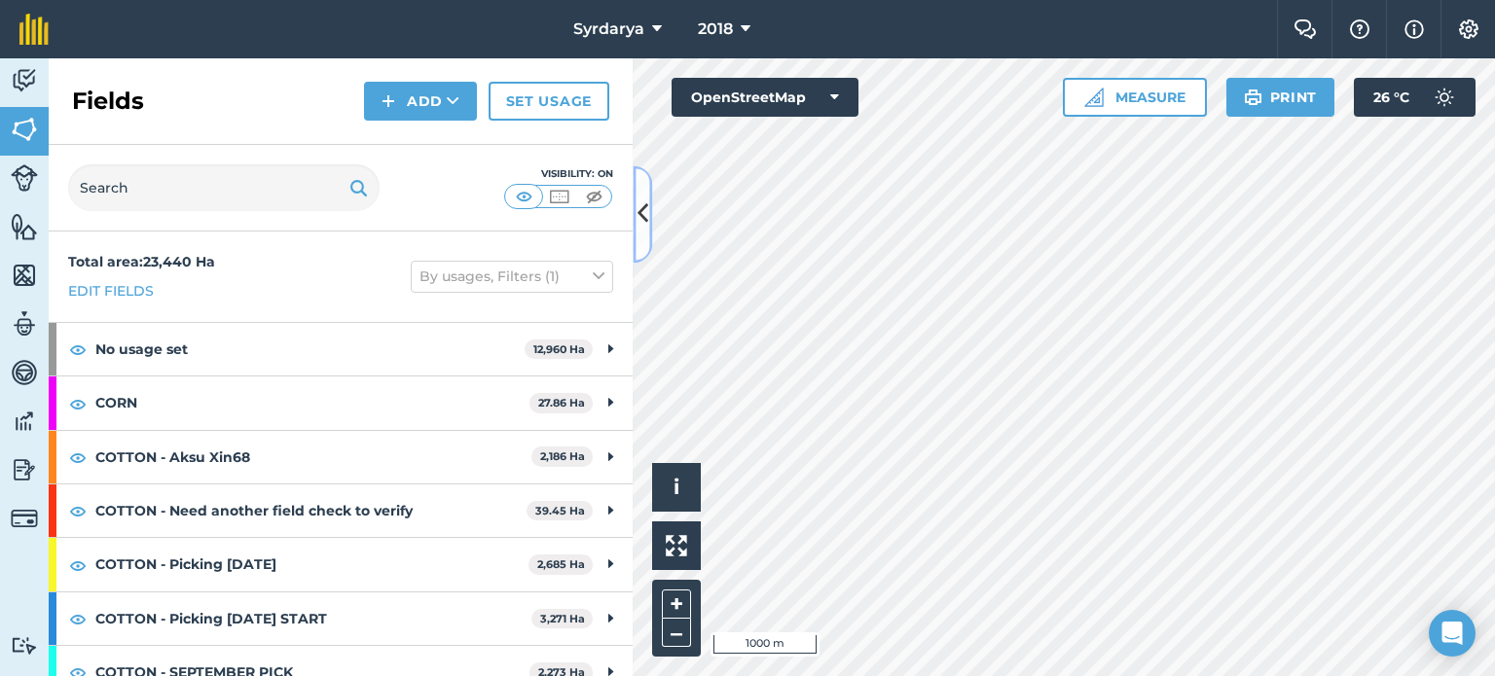
click at [647, 226] on icon at bounding box center [642, 215] width 11 height 34
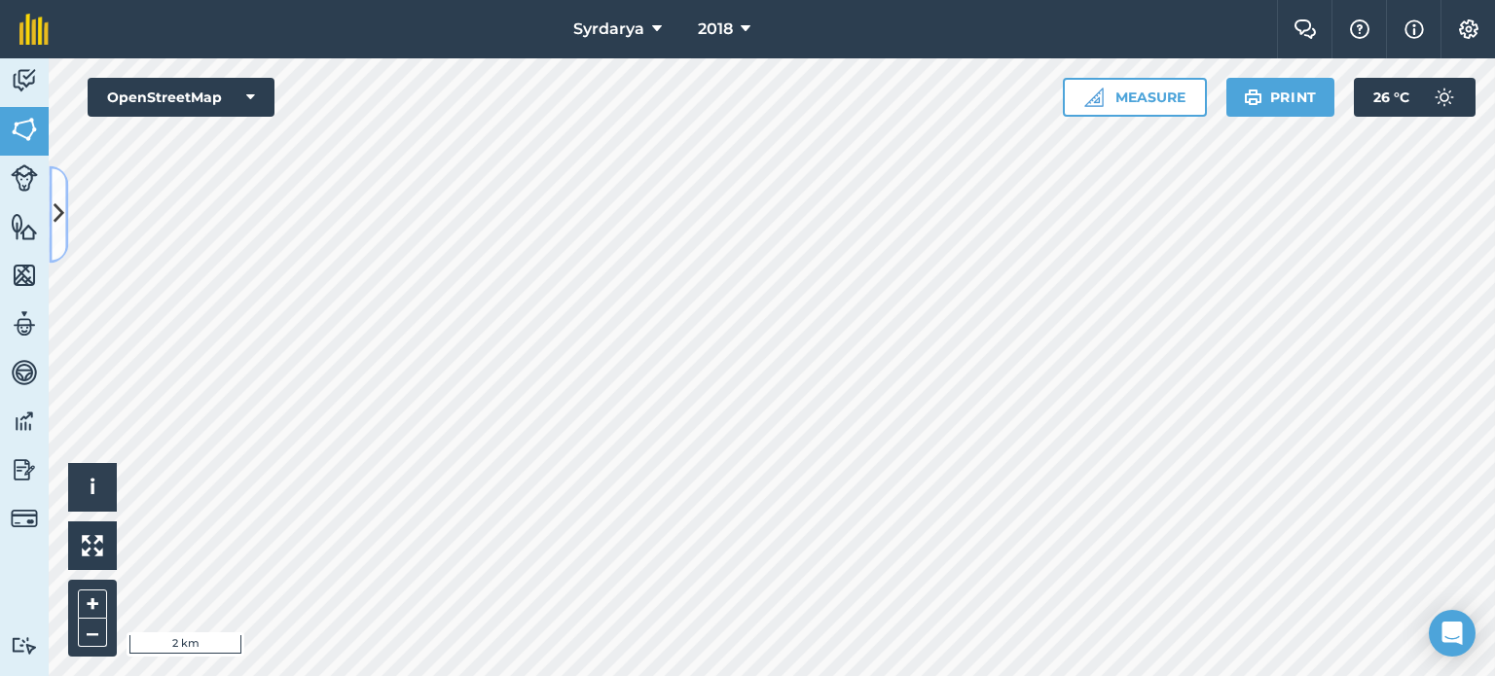
click at [59, 224] on icon at bounding box center [59, 215] width 11 height 34
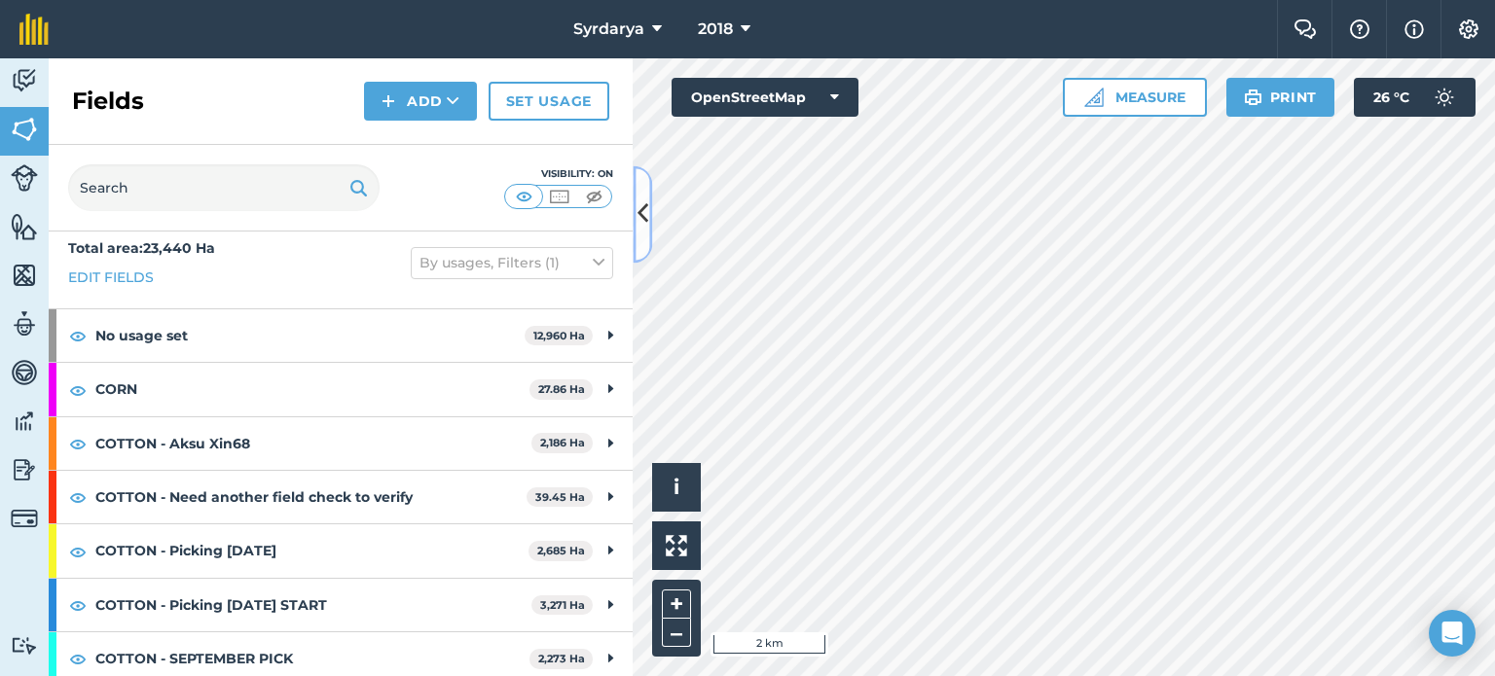
scroll to position [20, 0]
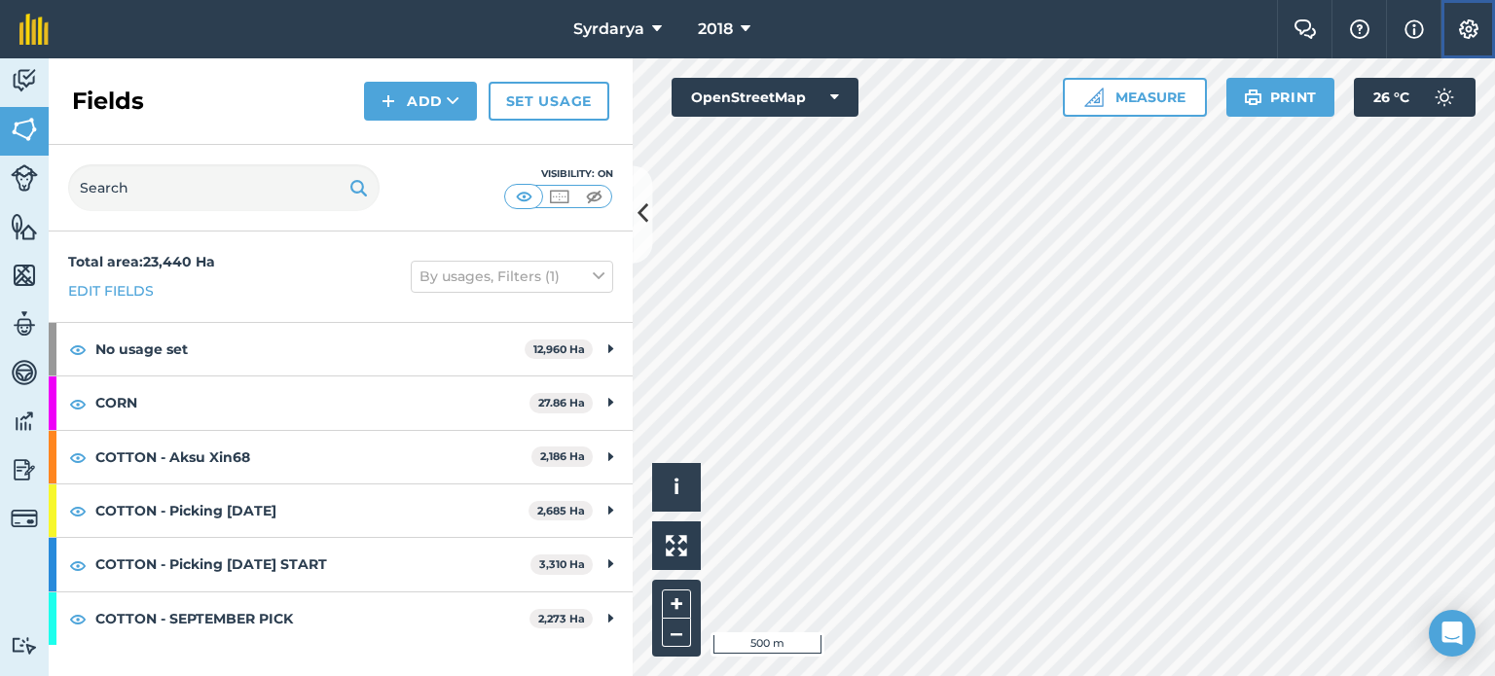
click at [1468, 28] on img at bounding box center [1468, 28] width 23 height 19
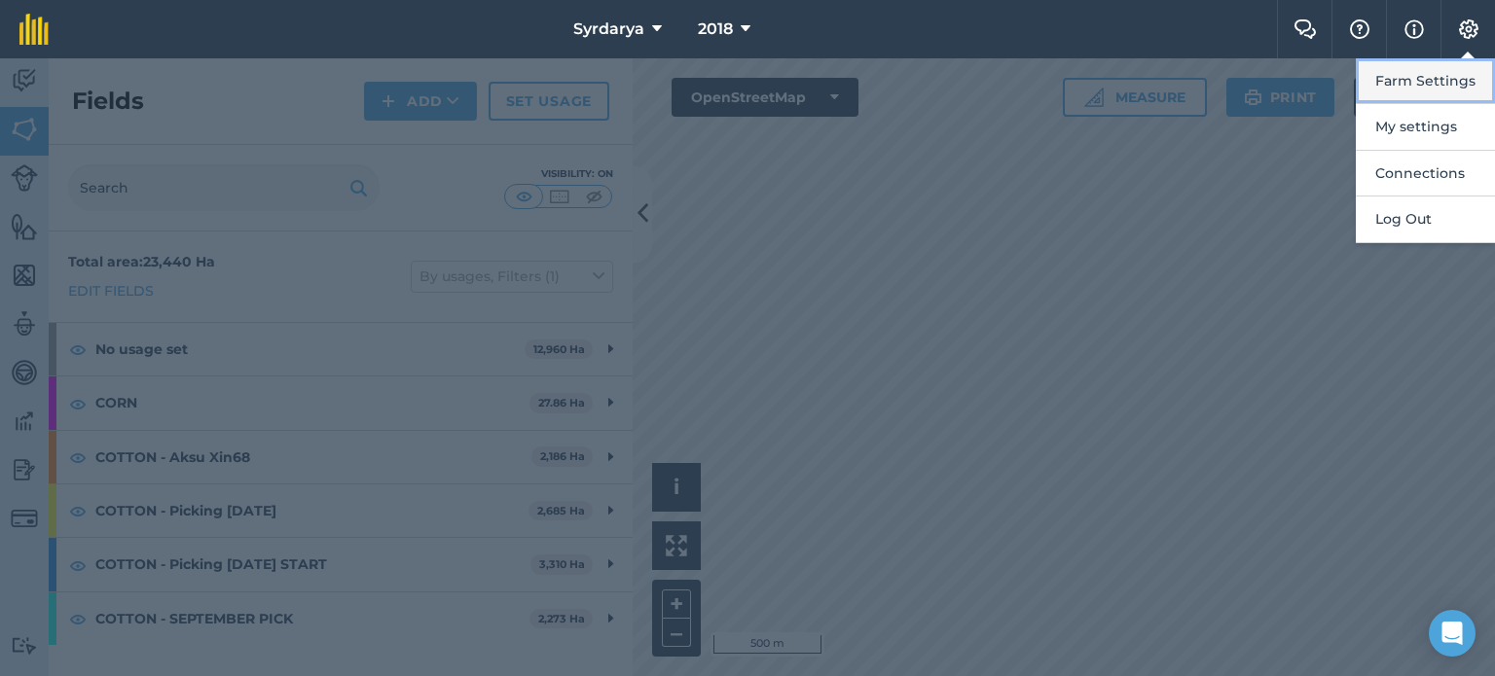
click at [1425, 91] on button "Farm Settings" at bounding box center [1425, 81] width 139 height 46
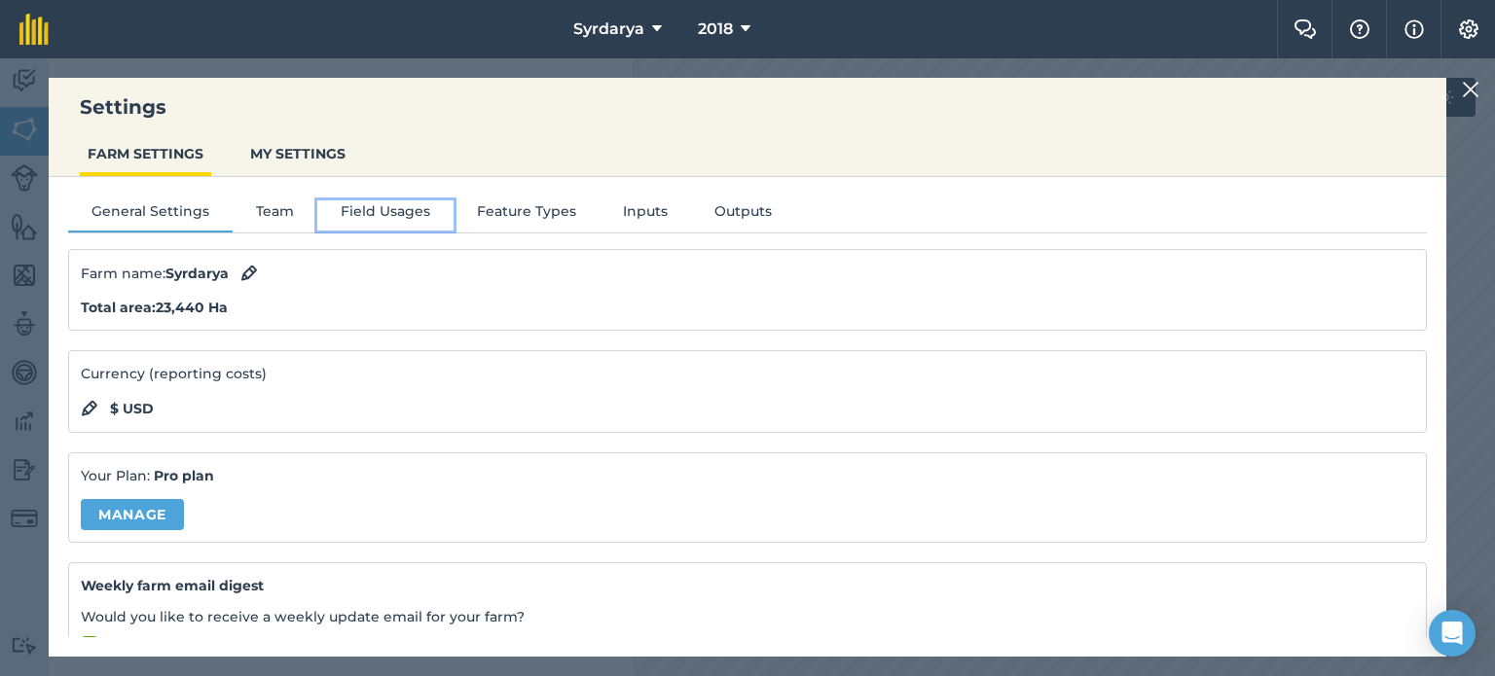
click at [397, 211] on button "Field Usages" at bounding box center [385, 214] width 136 height 29
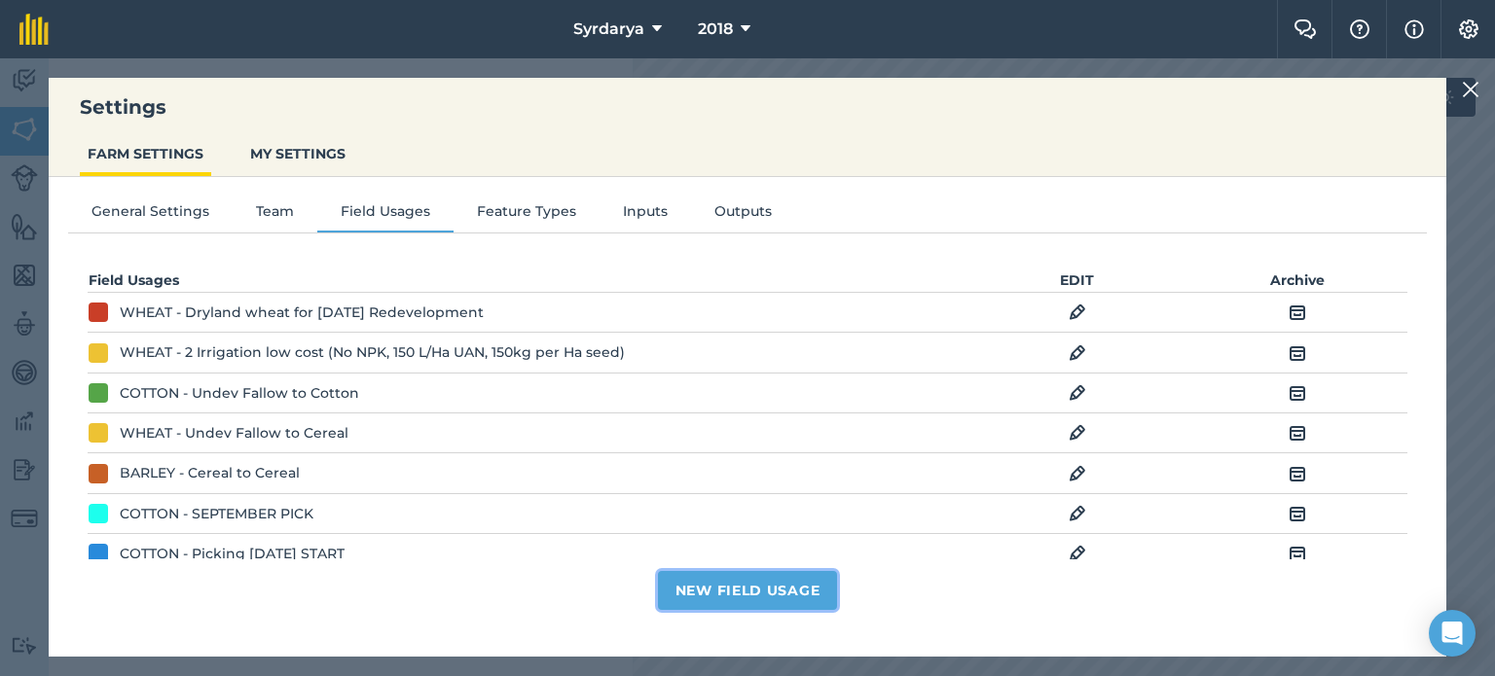
click at [678, 587] on button "New Field Usage" at bounding box center [748, 590] width 180 height 39
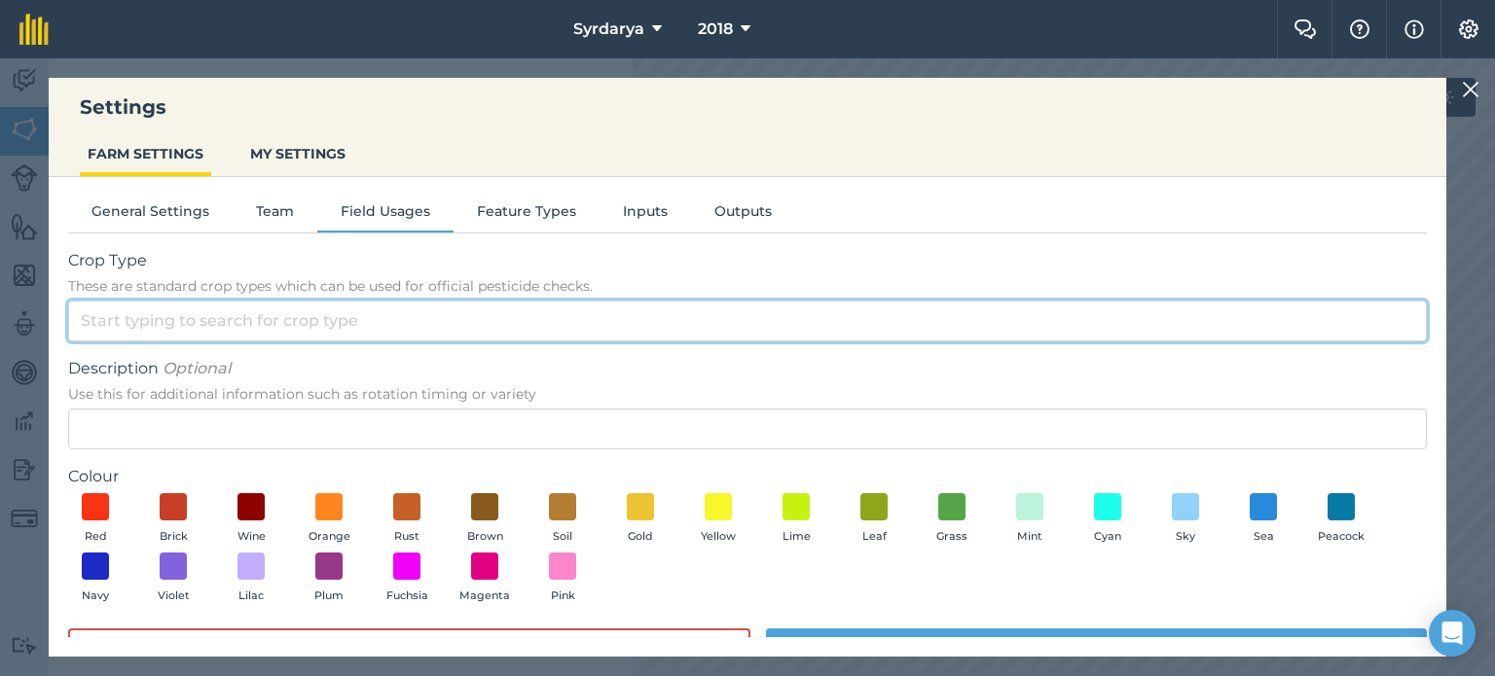
click at [258, 324] on input "Crop Type These are standard crop types which can be used for official pesticid…" at bounding box center [747, 321] width 1359 height 41
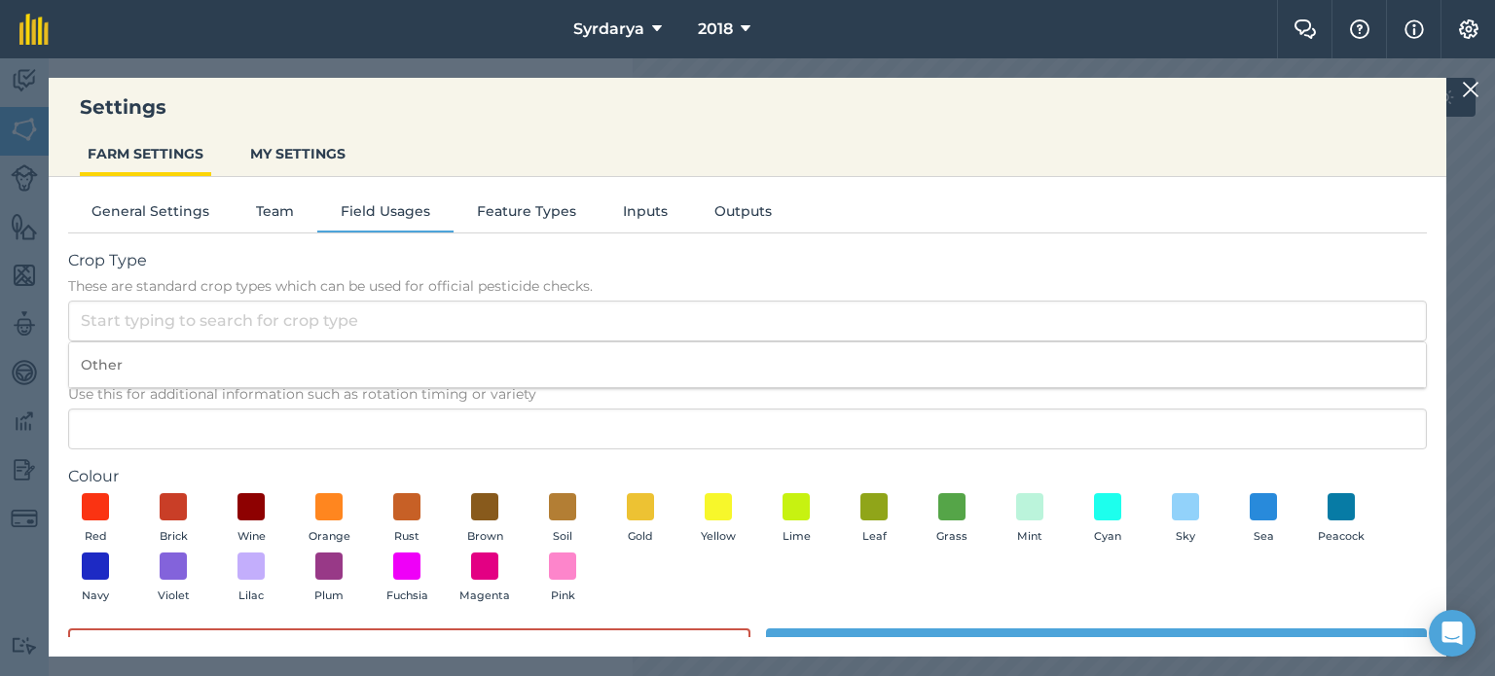
click at [1465, 90] on img at bounding box center [1471, 89] width 18 height 23
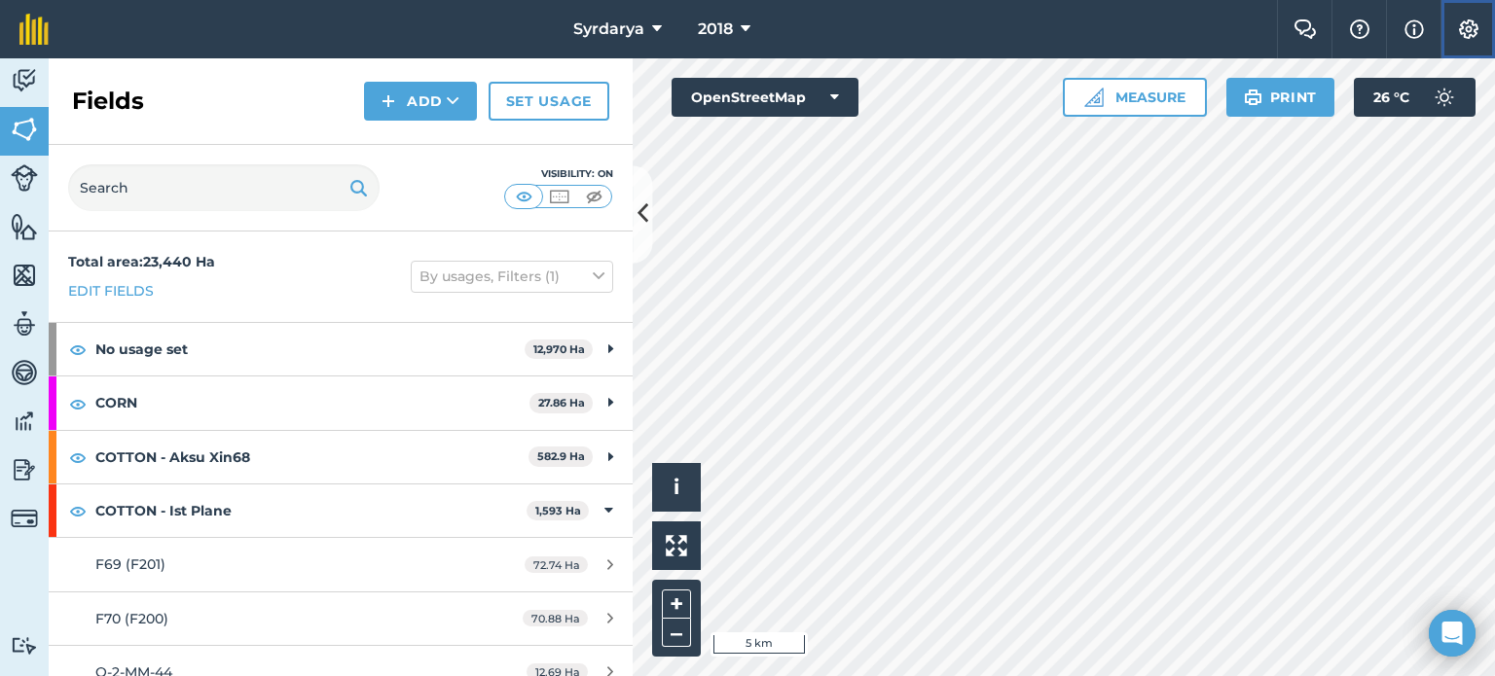
click at [1465, 22] on img at bounding box center [1468, 28] width 23 height 19
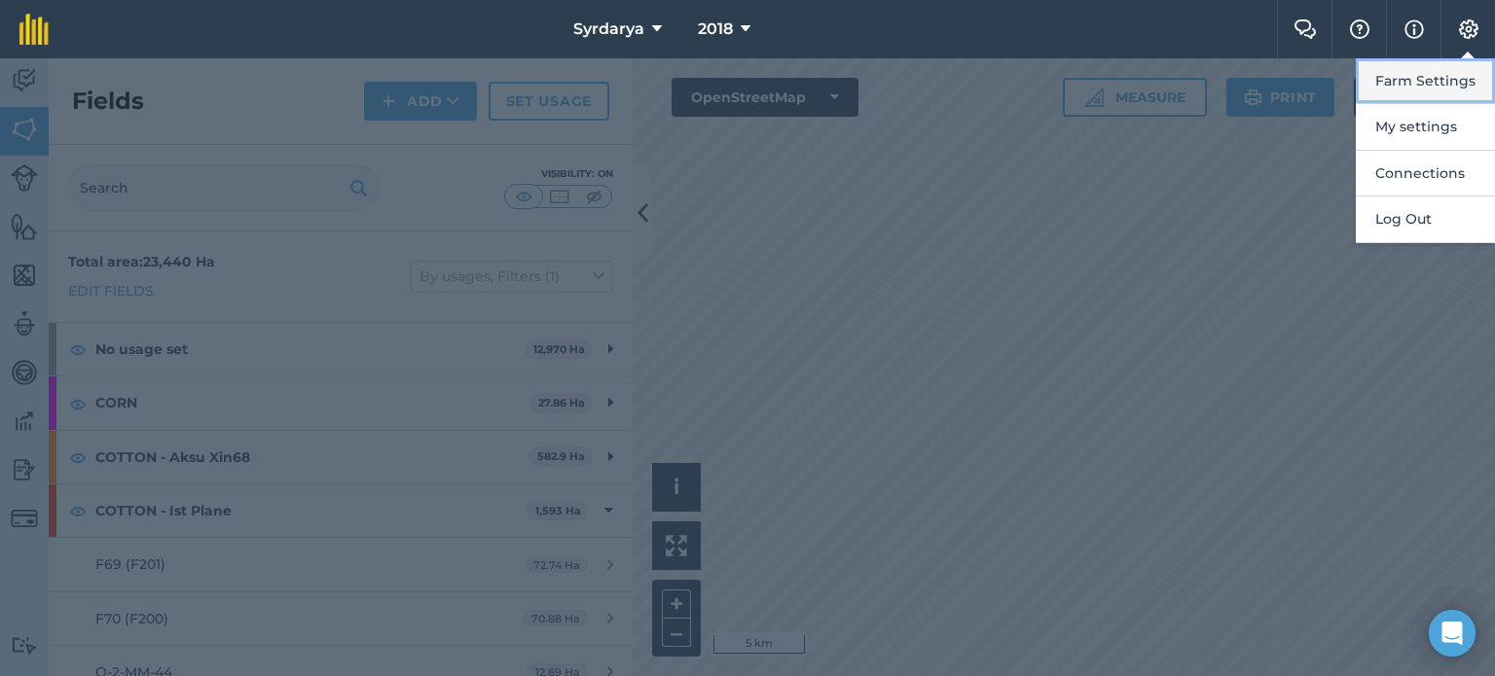
click at [1389, 76] on button "Farm Settings" at bounding box center [1425, 81] width 139 height 46
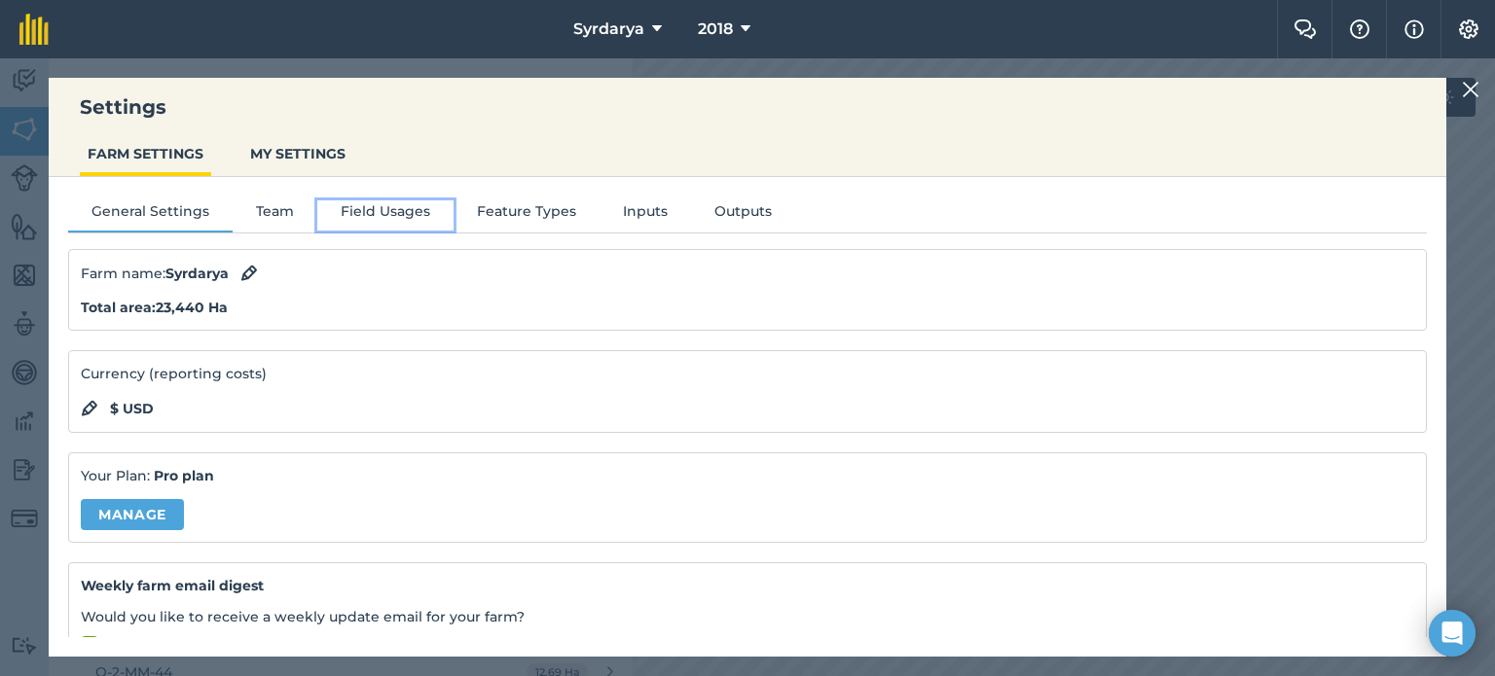
click at [372, 213] on button "Field Usages" at bounding box center [385, 214] width 136 height 29
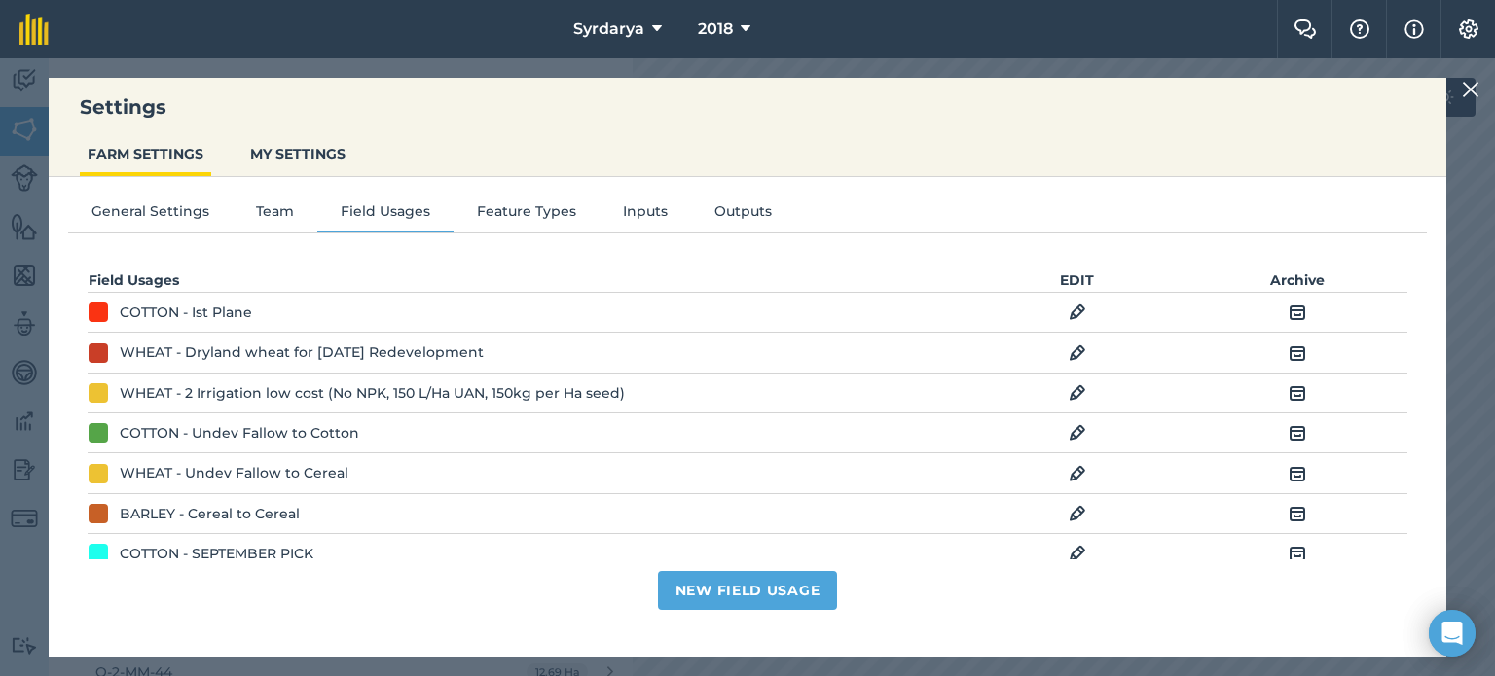
click at [1480, 96] on div at bounding box center [1473, 89] width 23 height 23
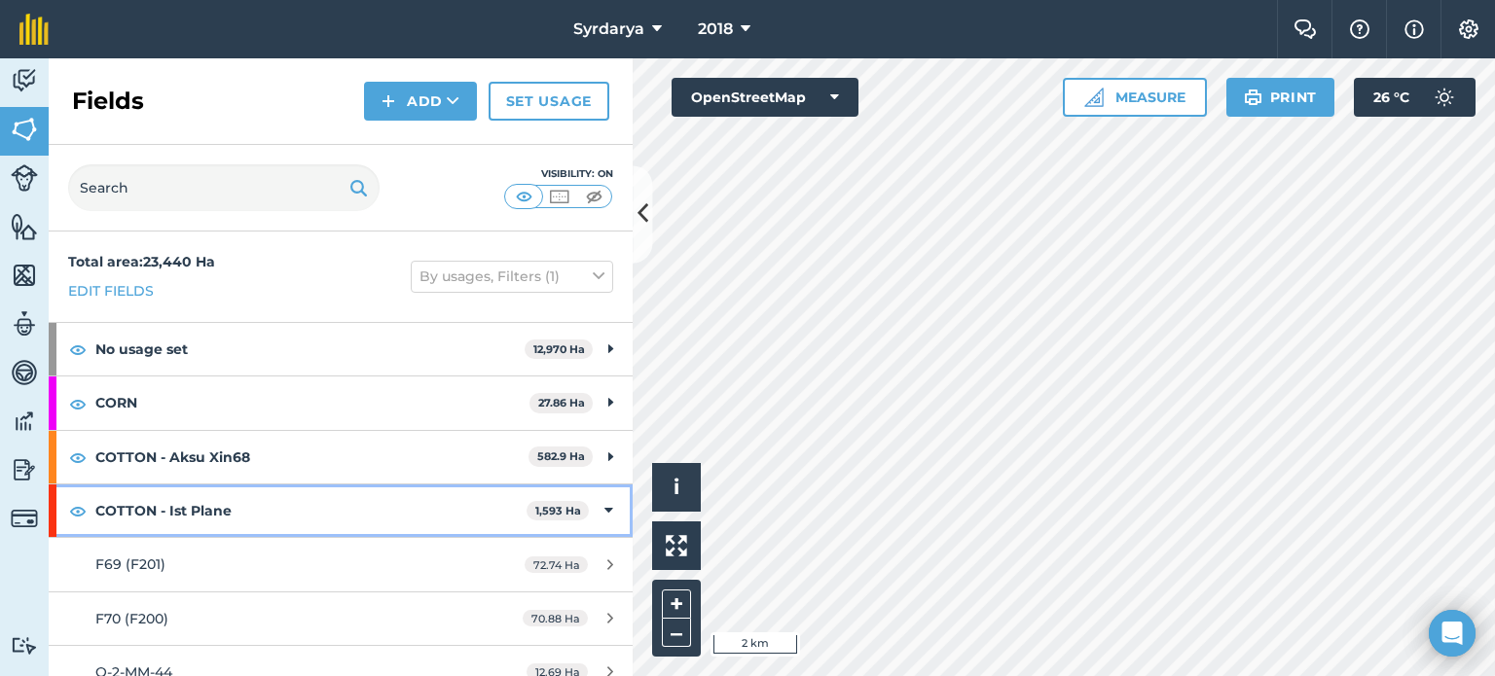
click at [586, 512] on div "COTTON - Ist Plane 1,593 Ha" at bounding box center [341, 511] width 584 height 53
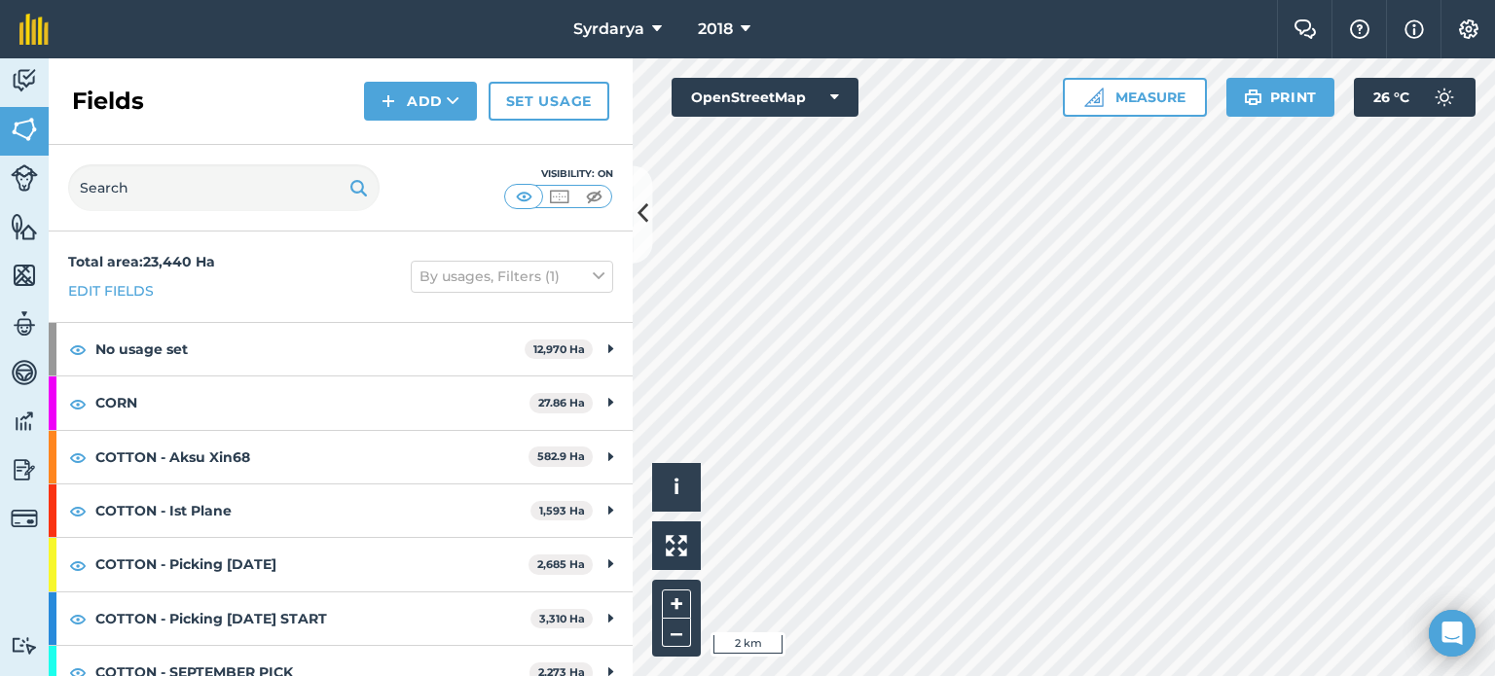
click at [846, 675] on html "Syrdarya 2018 Farm Chat Help Info Settings Syrdarya - 2018 Reproduced with the …" at bounding box center [747, 338] width 1495 height 676
click at [1465, 25] on img at bounding box center [1468, 28] width 23 height 19
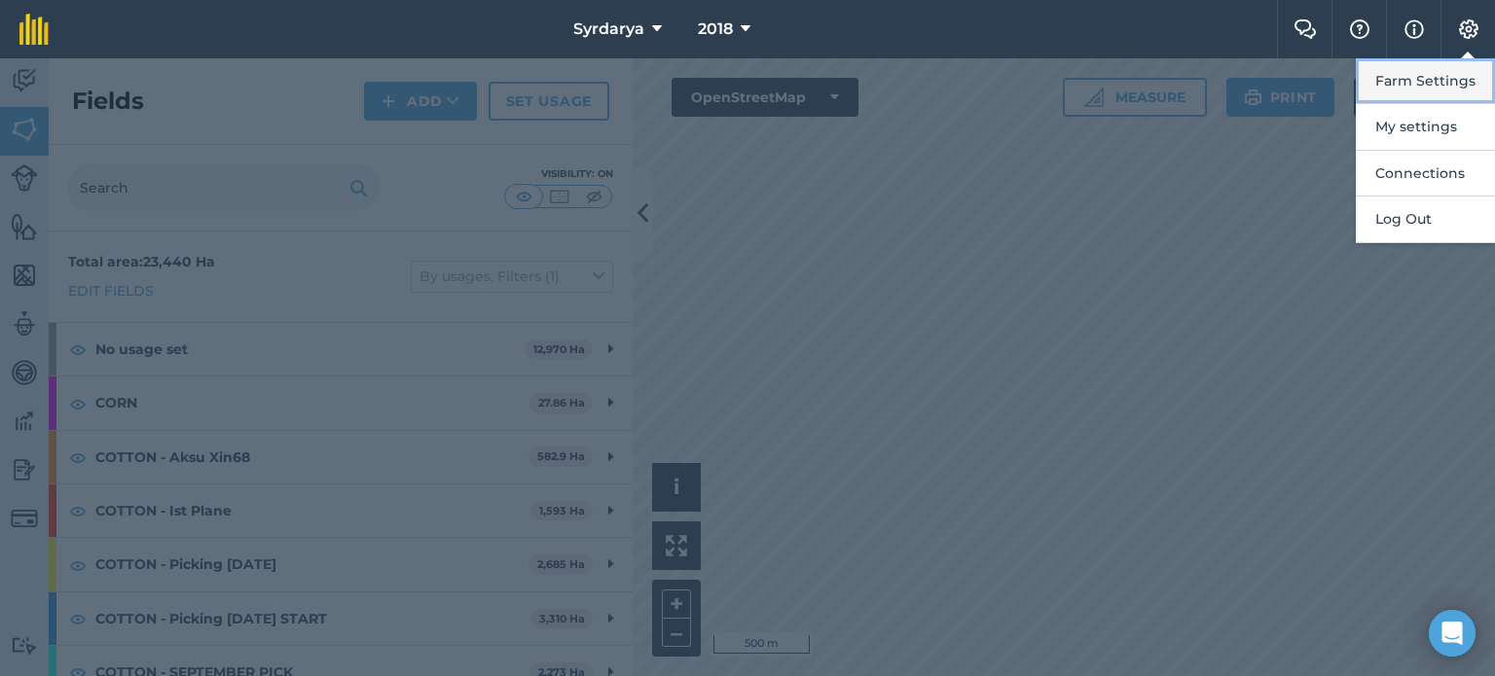
click at [1434, 80] on button "Farm Settings" at bounding box center [1425, 81] width 139 height 46
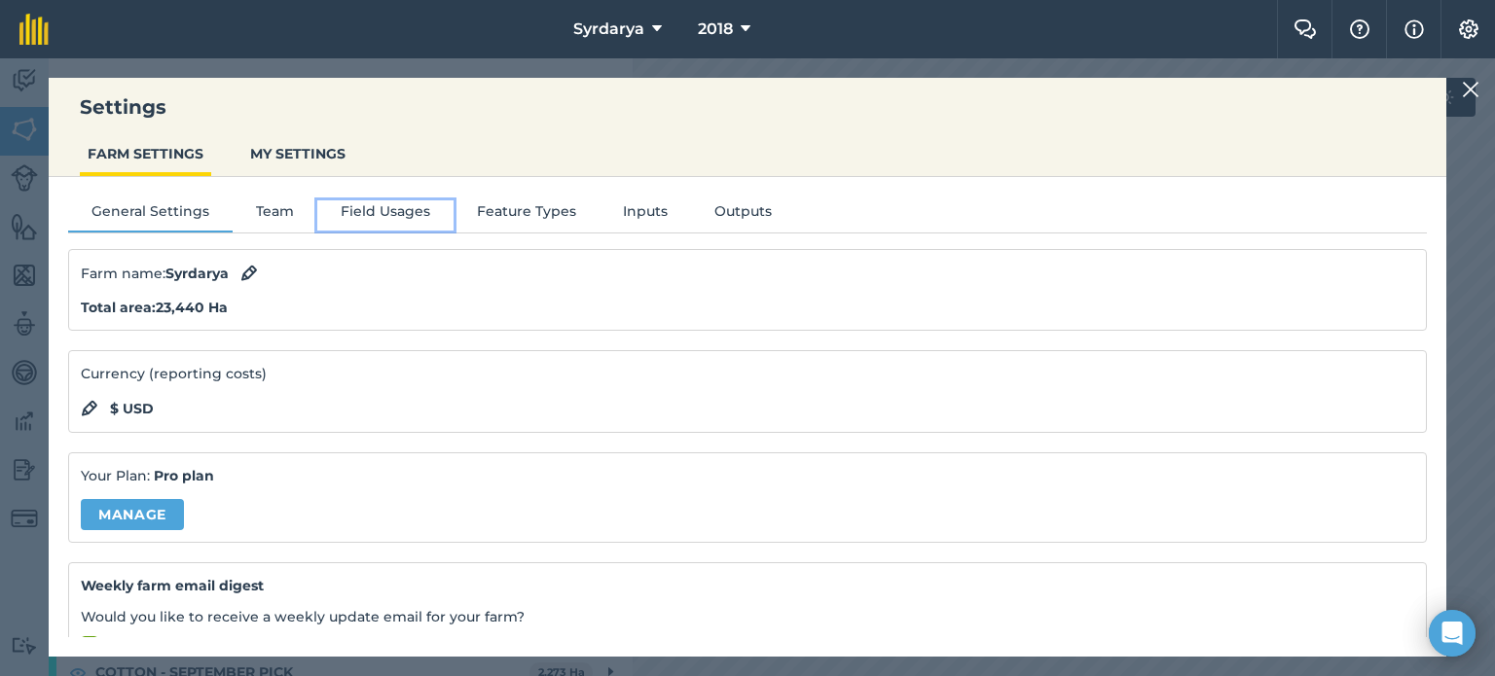
click at [373, 201] on button "Field Usages" at bounding box center [385, 214] width 136 height 29
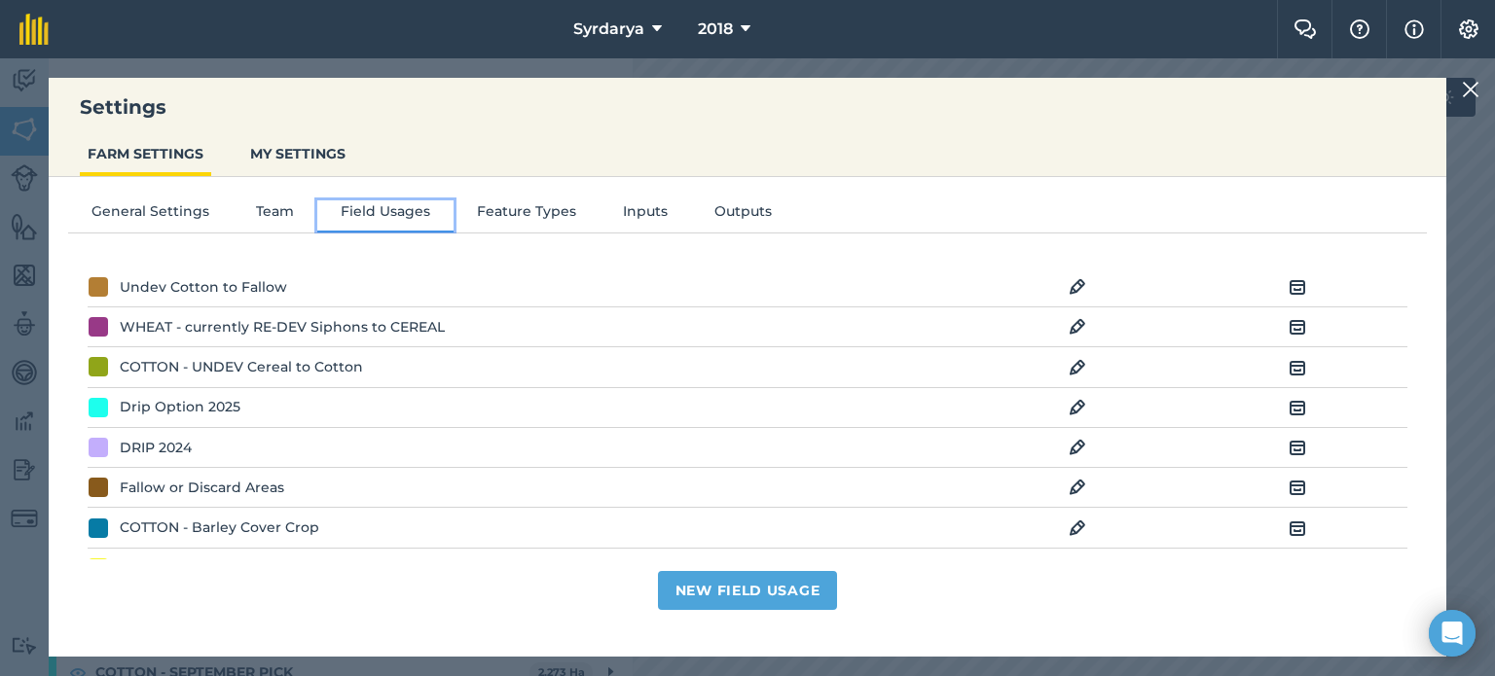
scroll to position [4232, 0]
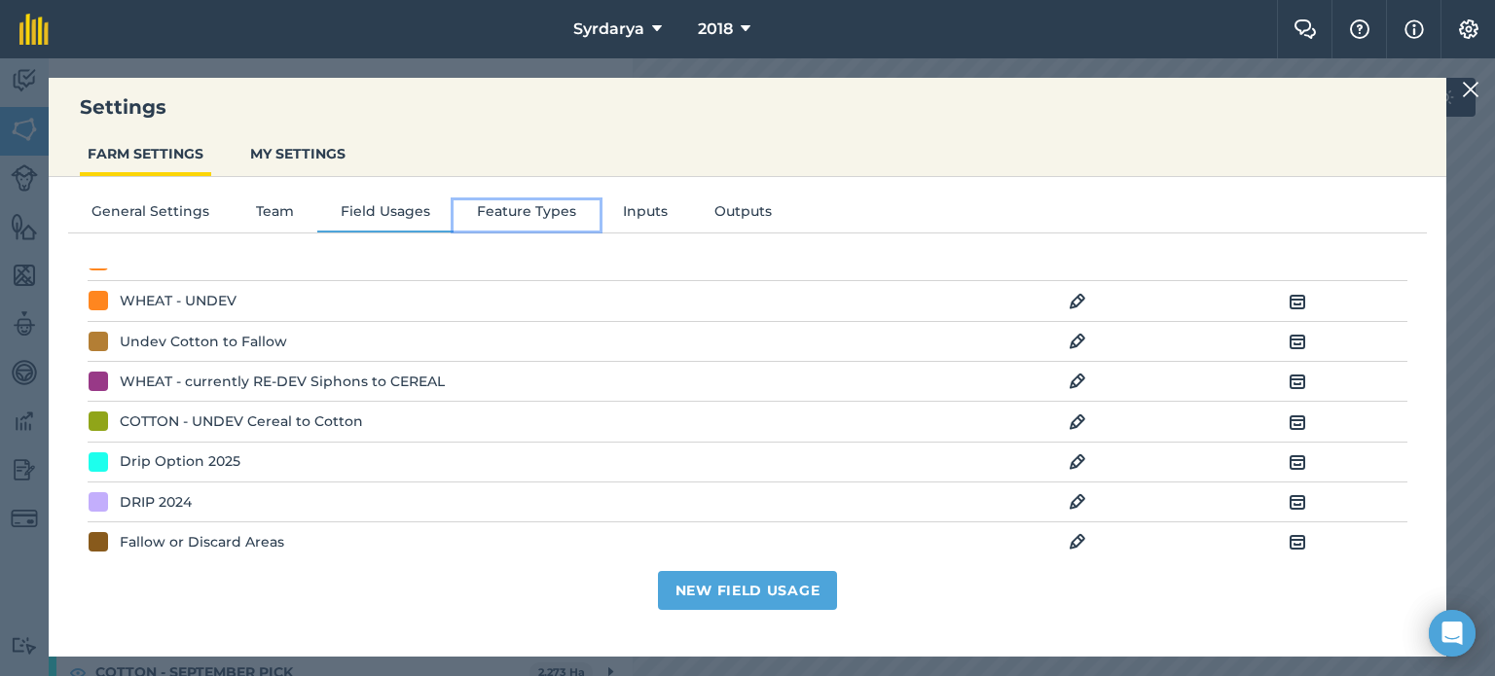
click at [533, 217] on button "Feature Types" at bounding box center [527, 214] width 146 height 29
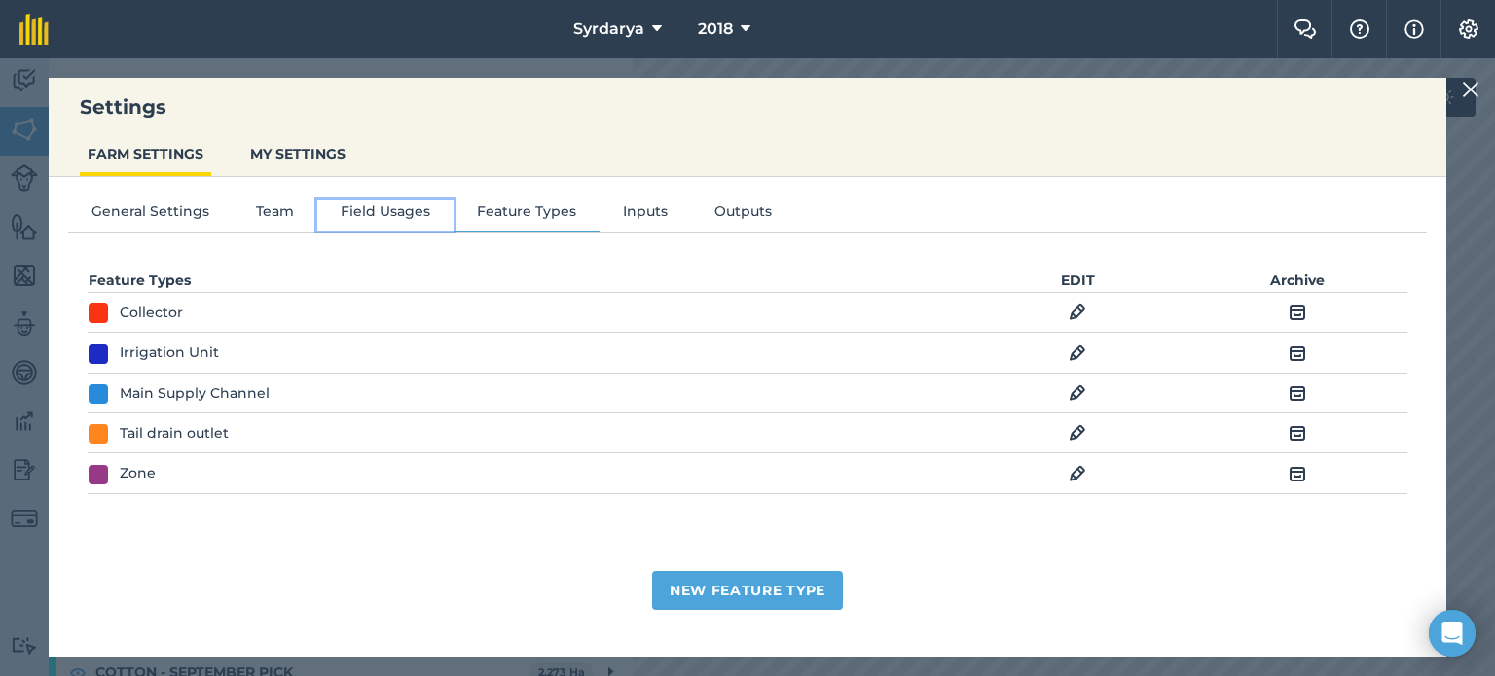
click at [418, 205] on button "Field Usages" at bounding box center [385, 214] width 136 height 29
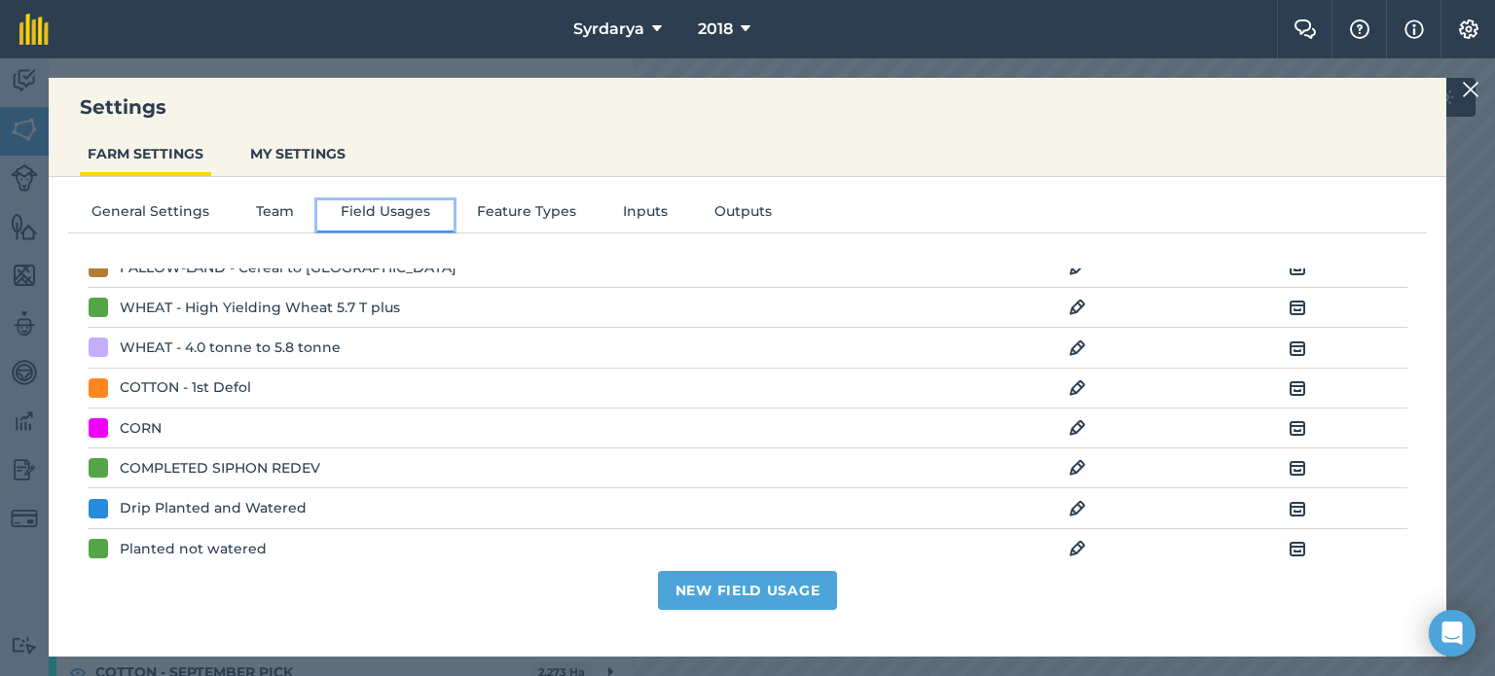
scroll to position [681, 0]
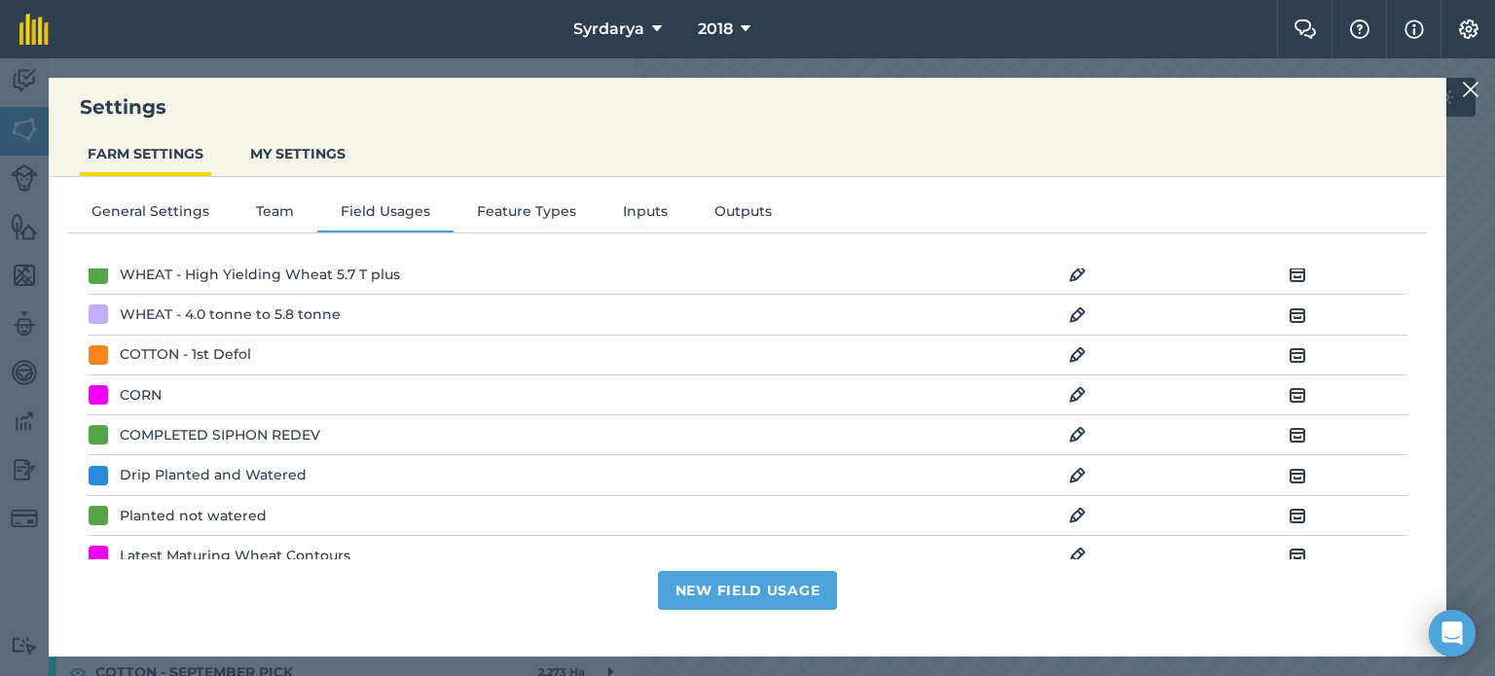
click at [1473, 87] on img at bounding box center [1471, 89] width 18 height 23
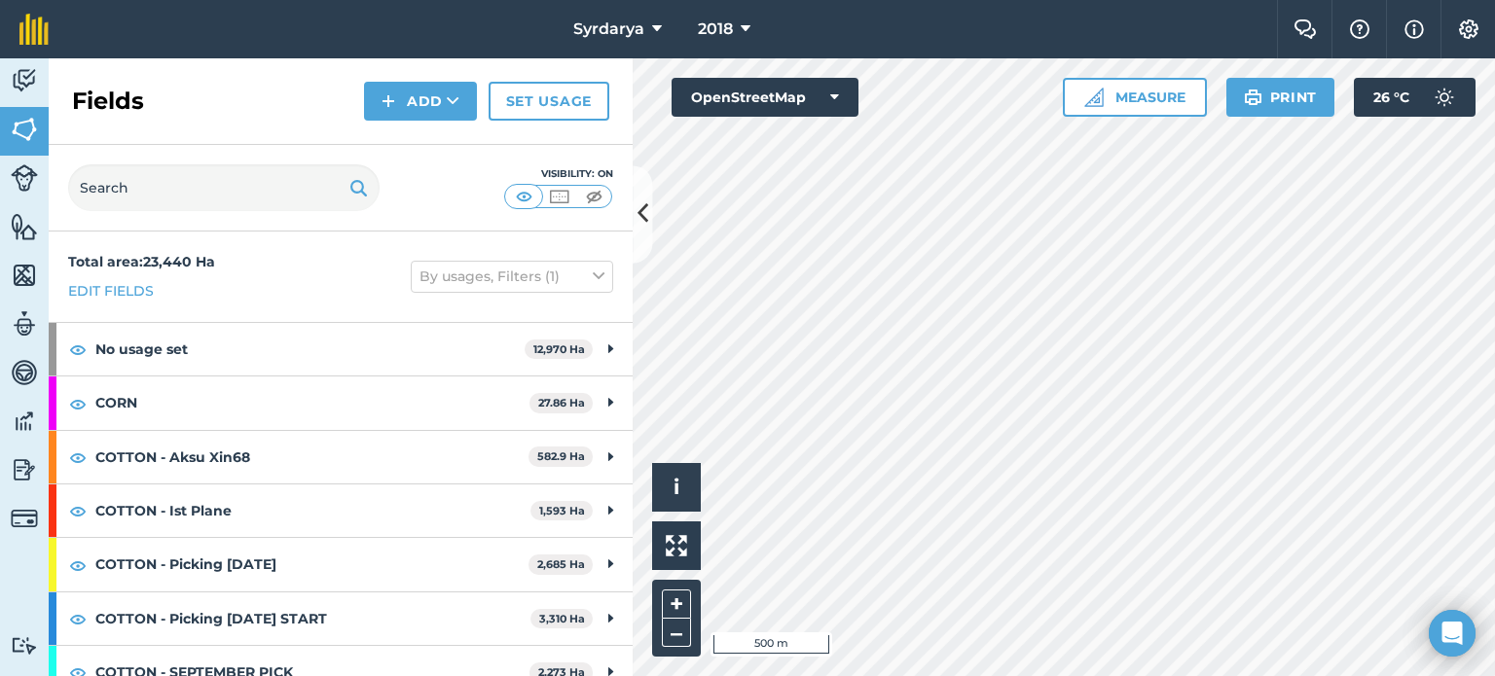
scroll to position [20, 0]
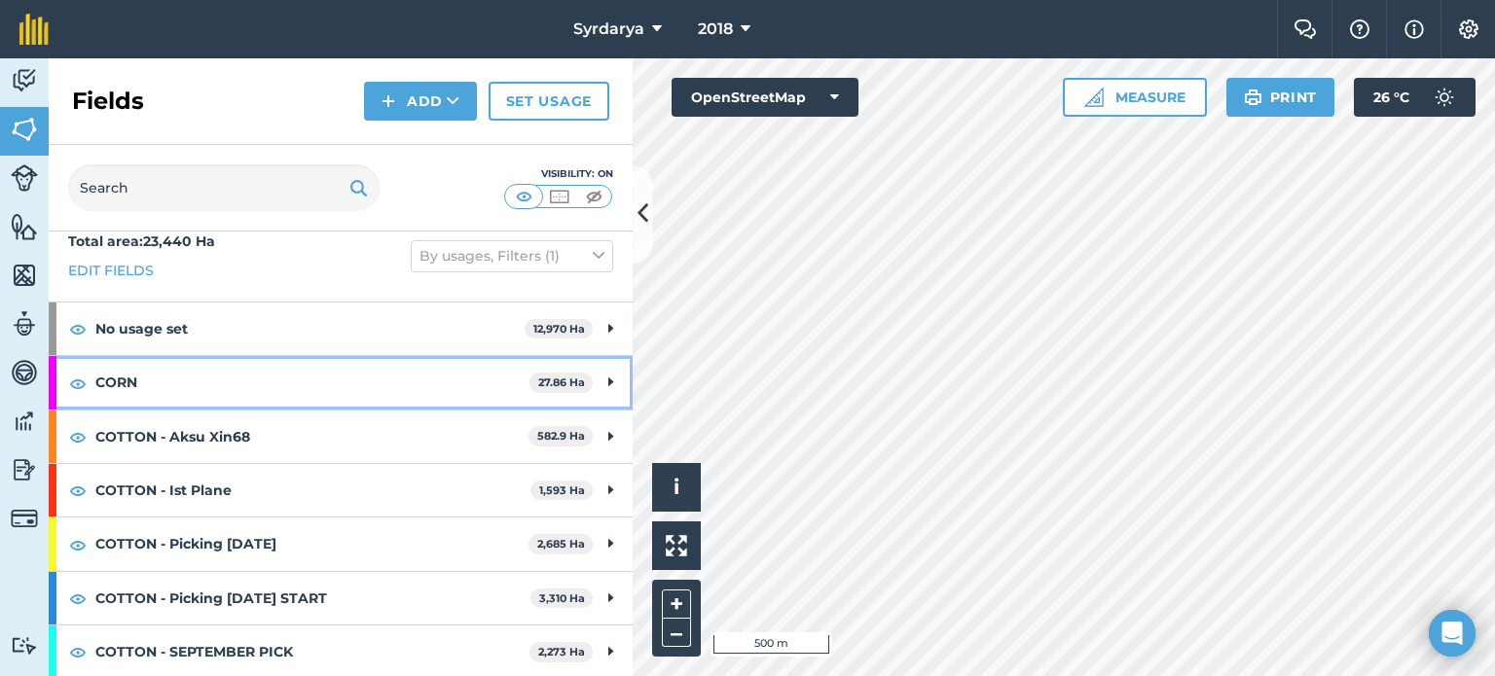
click at [90, 381] on div "CORN 27.86 Ha" at bounding box center [341, 382] width 584 height 53
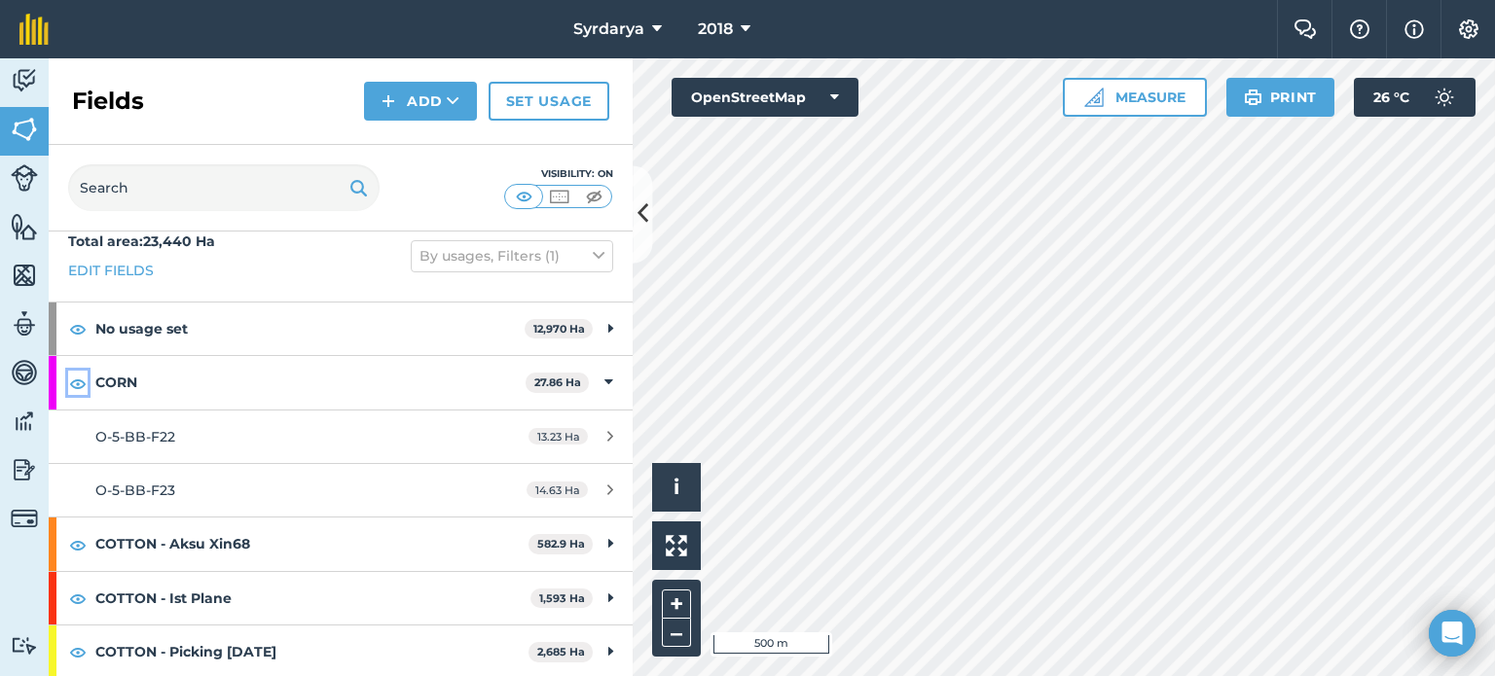
click at [79, 381] on img at bounding box center [78, 383] width 18 height 23
click at [70, 385] on img at bounding box center [78, 383] width 18 height 23
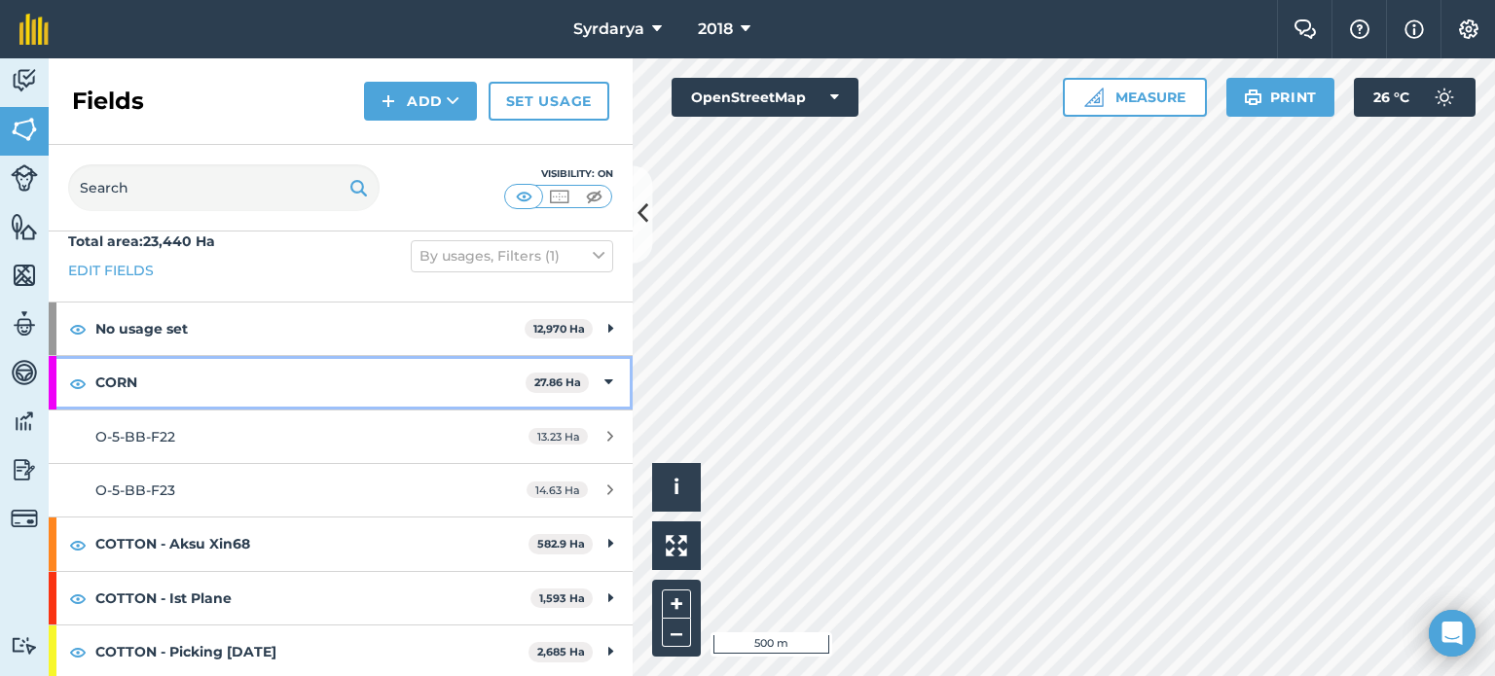
click at [604, 384] on icon at bounding box center [608, 382] width 9 height 21
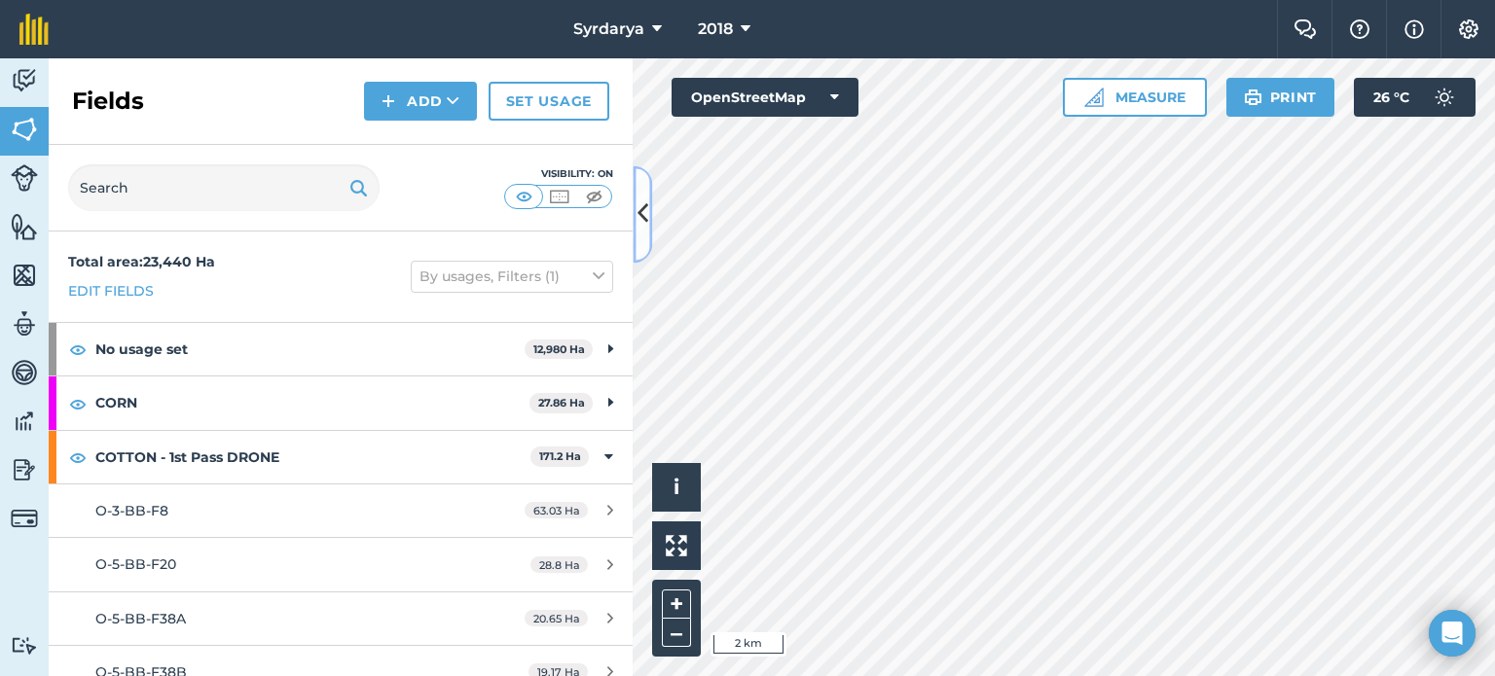
click at [640, 221] on icon at bounding box center [642, 215] width 11 height 34
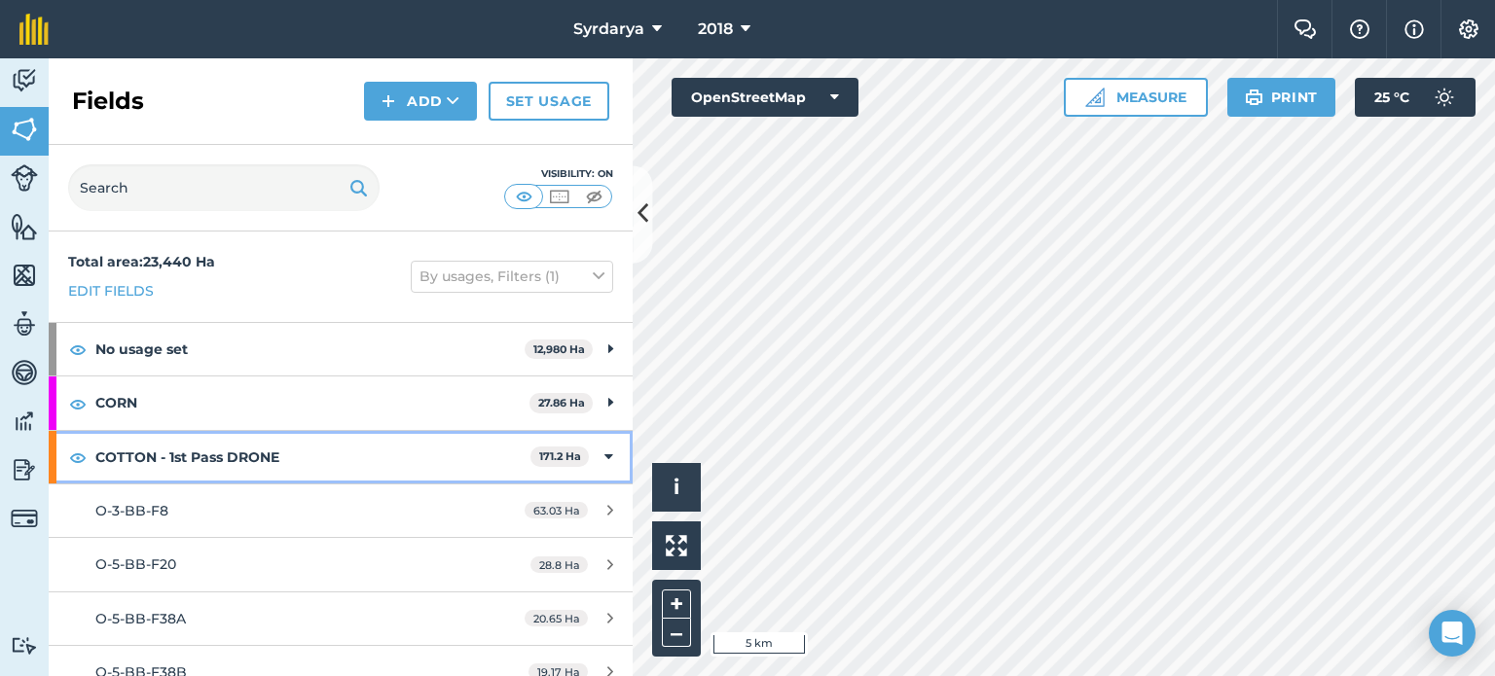
click at [604, 459] on icon at bounding box center [608, 457] width 9 height 21
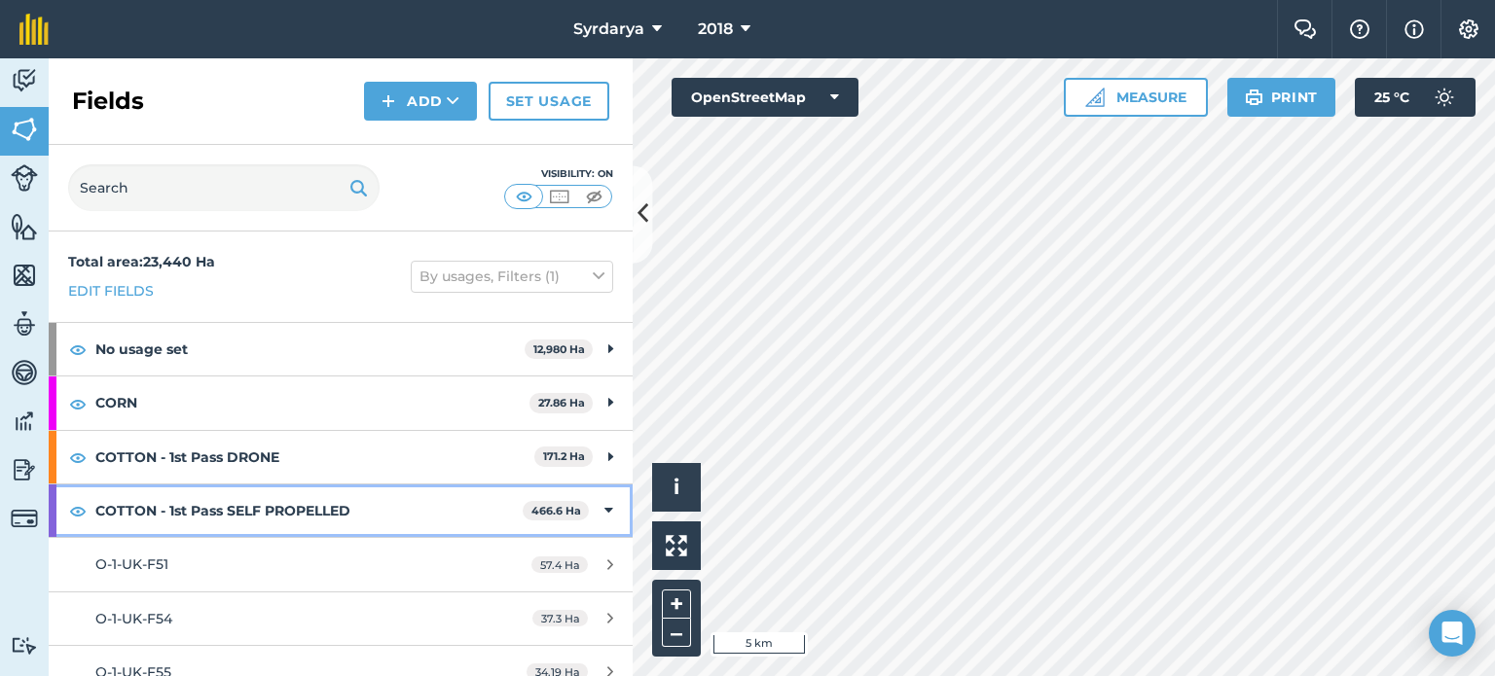
click at [604, 508] on icon at bounding box center [608, 510] width 9 height 21
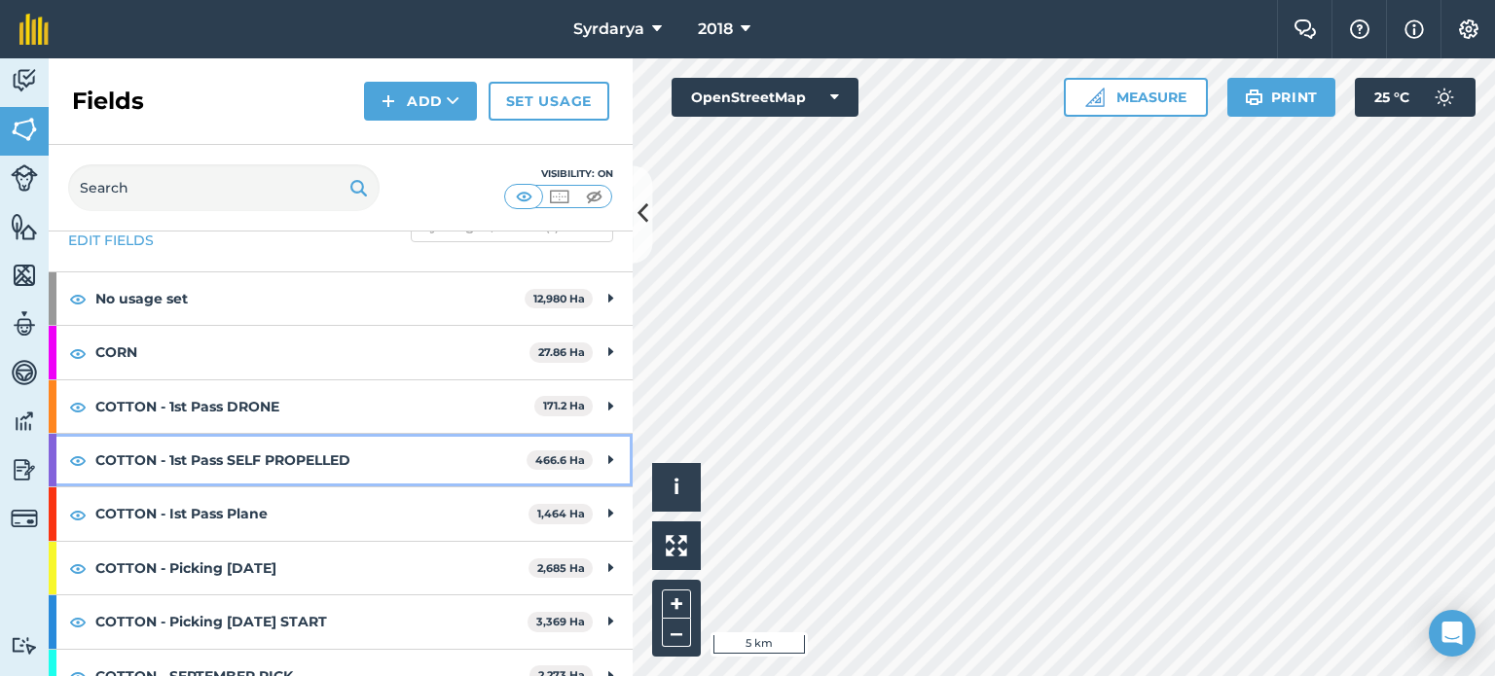
scroll to position [74, 0]
